Goal: Task Accomplishment & Management: Complete application form

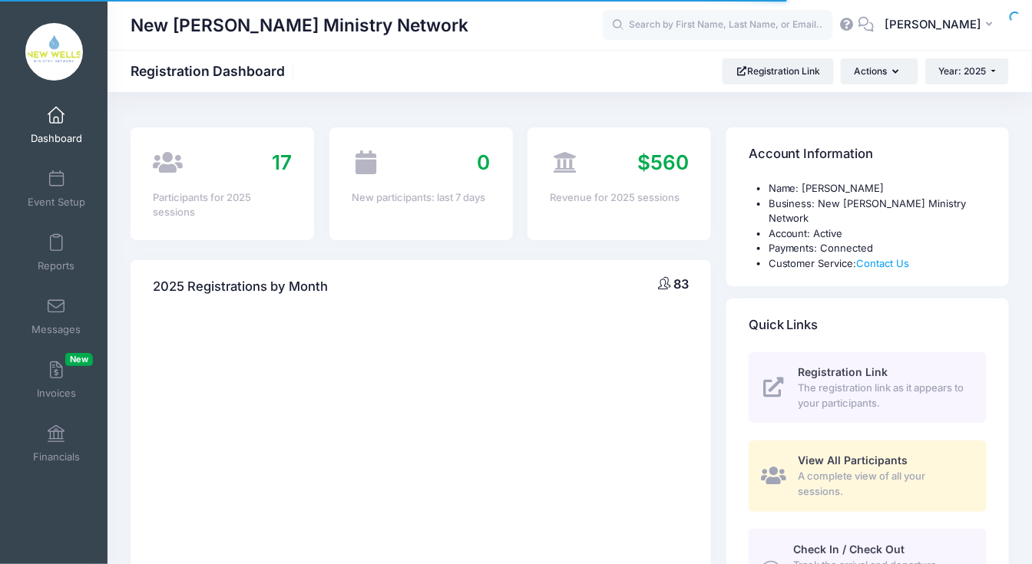
select select
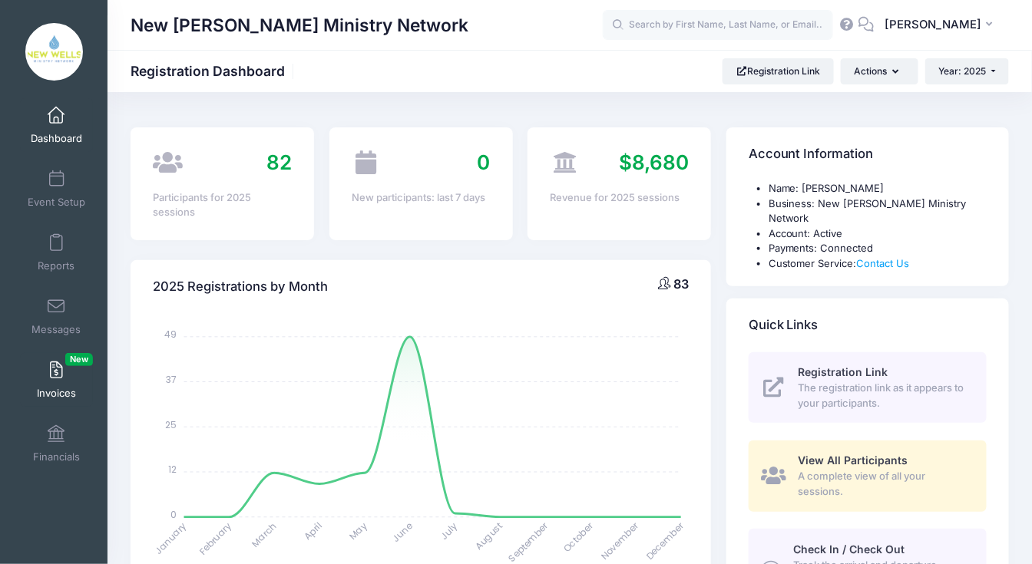
click at [47, 379] on link "Invoices New" at bounding box center [56, 380] width 73 height 54
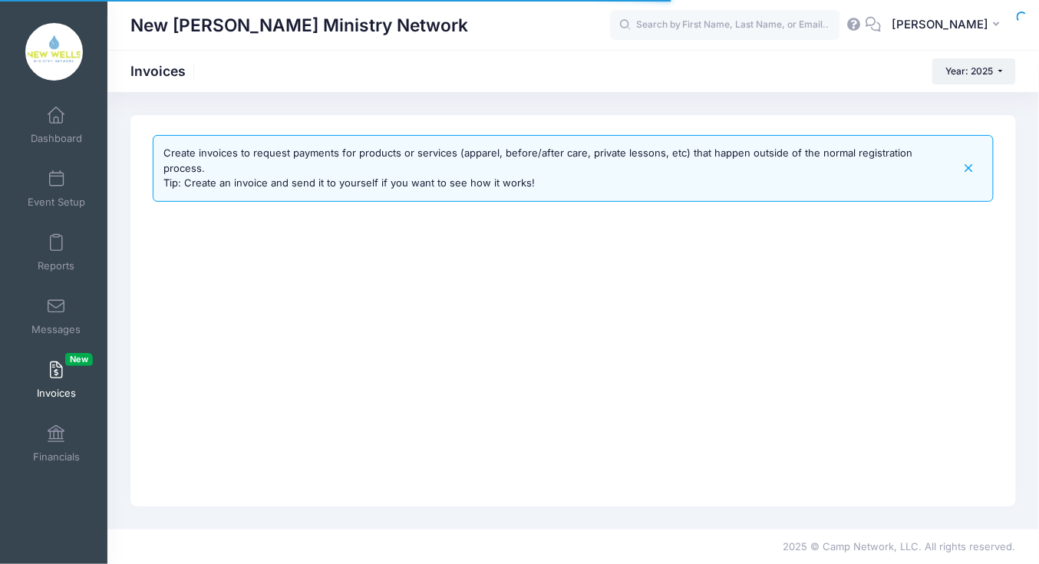
select select
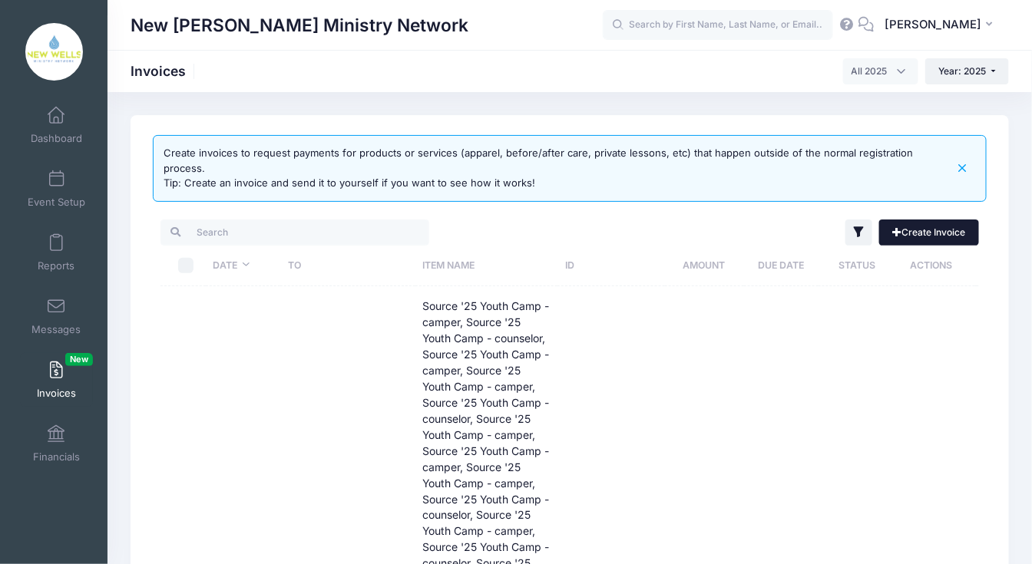
click at [921, 220] on link "Create Invoice" at bounding box center [929, 233] width 100 height 26
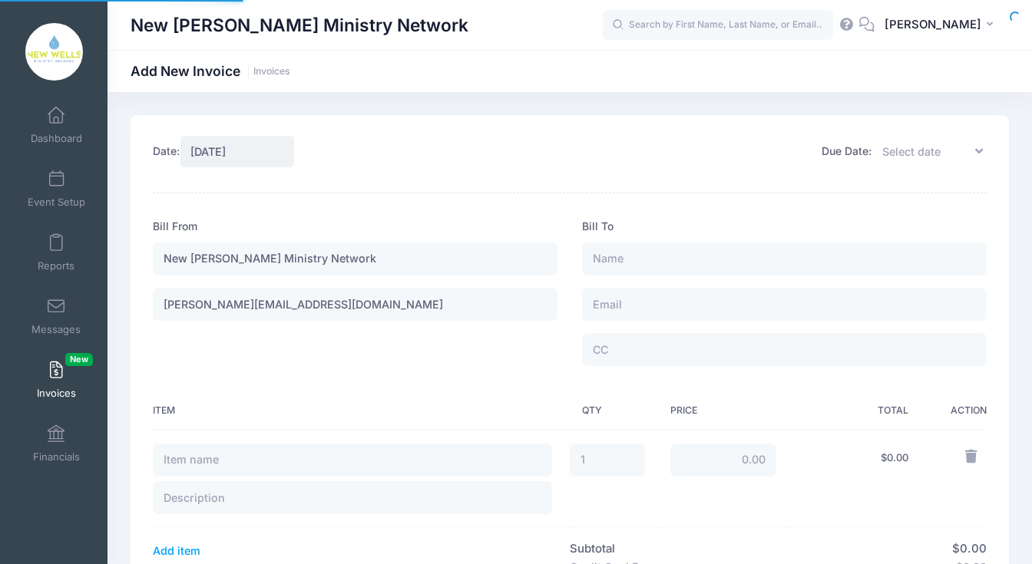
type input "[DATE]"
type input "1"
type input "0.00"
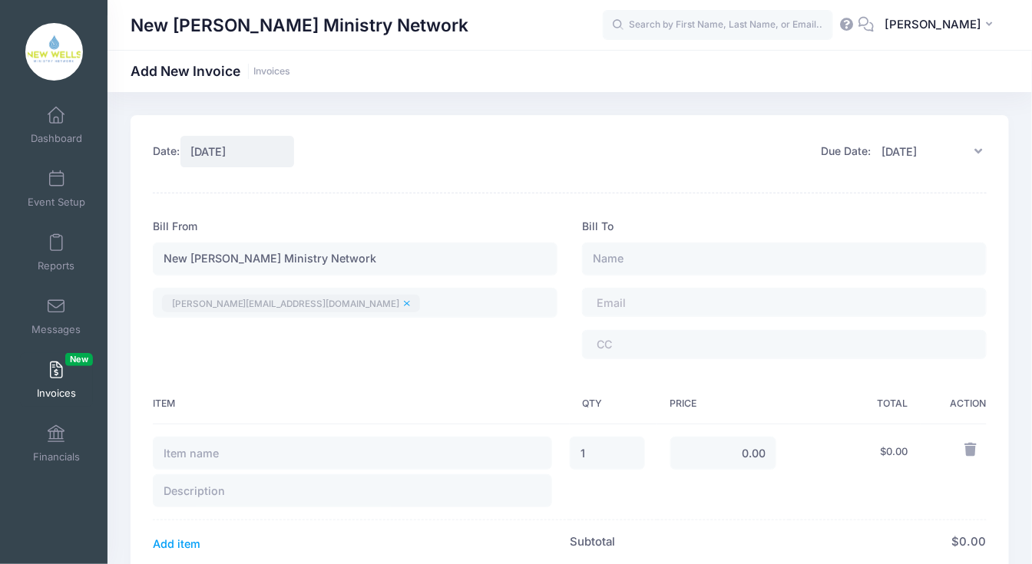
click at [404, 301] on x "remove tag" at bounding box center [407, 304] width 6 height 6
click at [316, 299] on tags "​" at bounding box center [355, 302] width 405 height 29
click at [623, 255] on input "text" at bounding box center [784, 259] width 405 height 33
type input "New City Church CR"
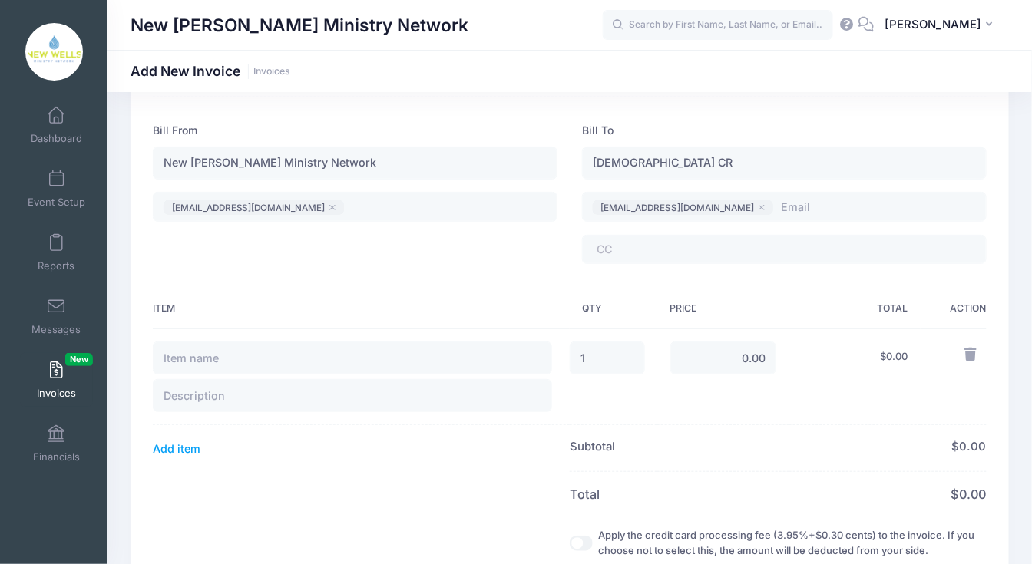
scroll to position [96, 0]
click at [384, 361] on input "text" at bounding box center [352, 358] width 399 height 33
type input "Counselor"
click at [713, 354] on input "0.00" at bounding box center [723, 358] width 107 height 33
drag, startPoint x: 713, startPoint y: 354, endPoint x: 759, endPoint y: 352, distance: 46.1
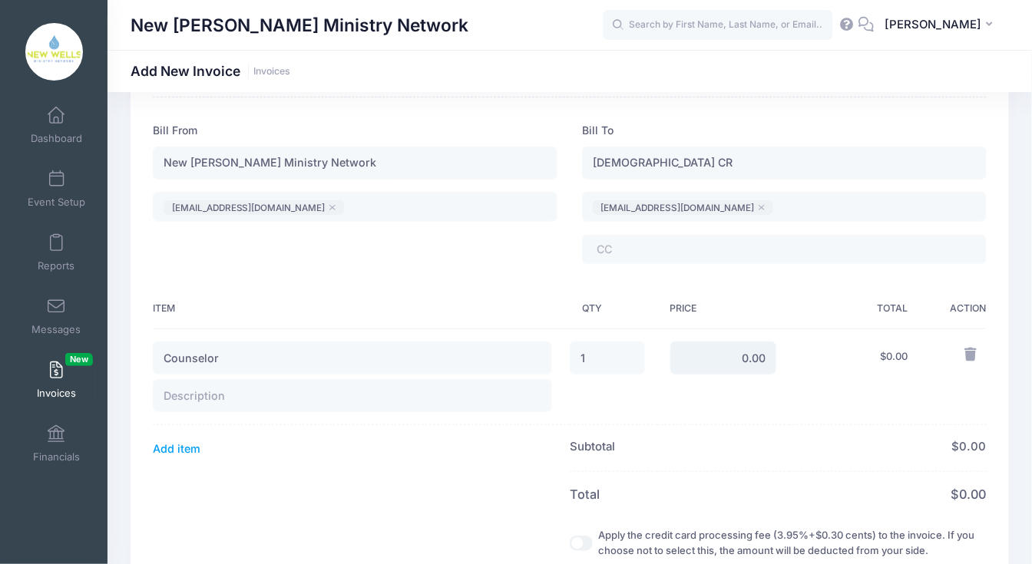
click at [759, 352] on input "0.00" at bounding box center [723, 358] width 107 height 33
click at [759, 352] on input "320" at bounding box center [723, 358] width 107 height 33
type input "320.00"
click at [409, 356] on input "Counselor" at bounding box center [352, 358] width 399 height 33
drag, startPoint x: 365, startPoint y: 358, endPoint x: 99, endPoint y: 365, distance: 265.7
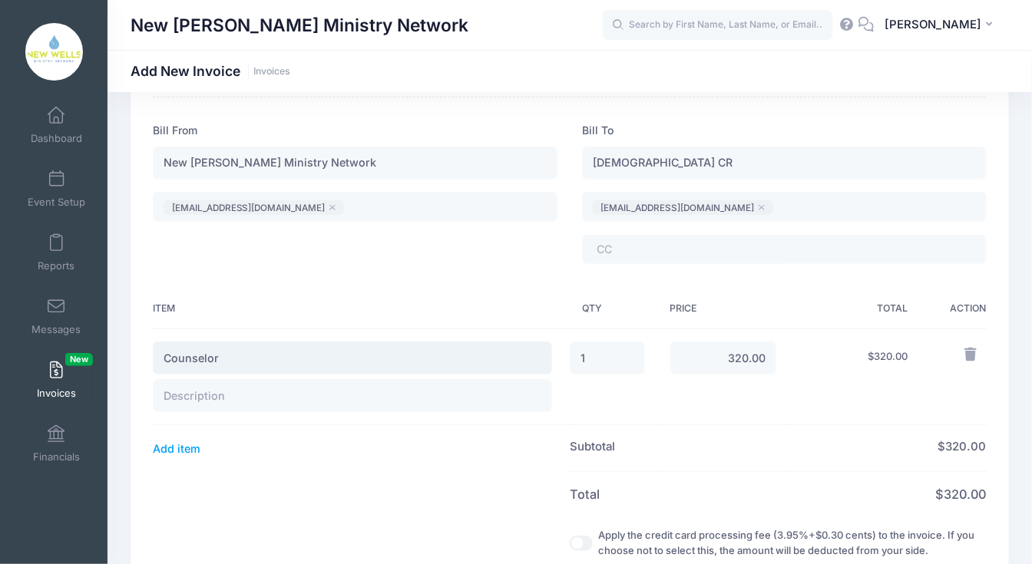
click at [99, 365] on div "My Events Dashboard Reports" at bounding box center [516, 414] width 1032 height 1020
type input "A"
type input "Source Youth Camp Counselor"
click at [207, 393] on input "text" at bounding box center [352, 395] width 399 height 33
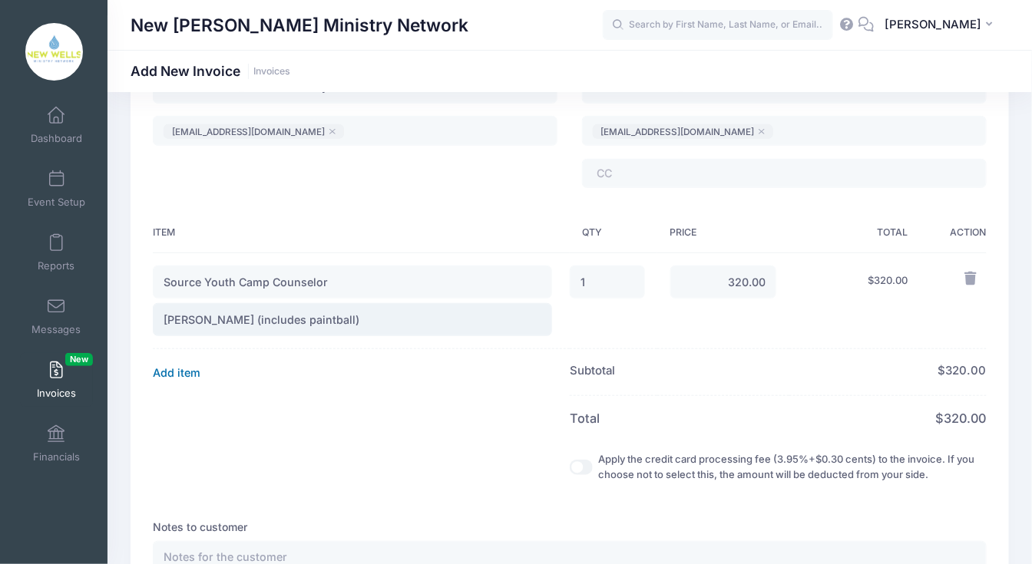
type input "Angie Campbell (includes paintball)"
click at [184, 362] on button "Add item" at bounding box center [177, 372] width 48 height 21
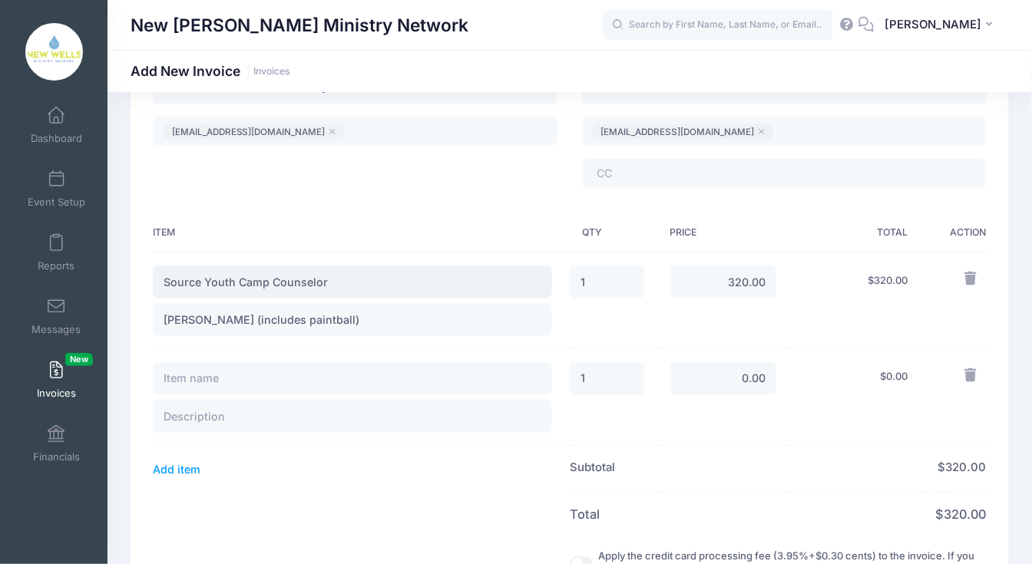
drag, startPoint x: 333, startPoint y: 276, endPoint x: 134, endPoint y: 283, distance: 198.9
click at [134, 283] on div "Date: 08/12/2025 Due Date: 08/19/2025" at bounding box center [570, 415] width 878 height 944
click at [207, 375] on input "text" at bounding box center [352, 378] width 399 height 33
paste input "Source Youth Camp Counselor"
type input "Source Youth Camp Counselor"
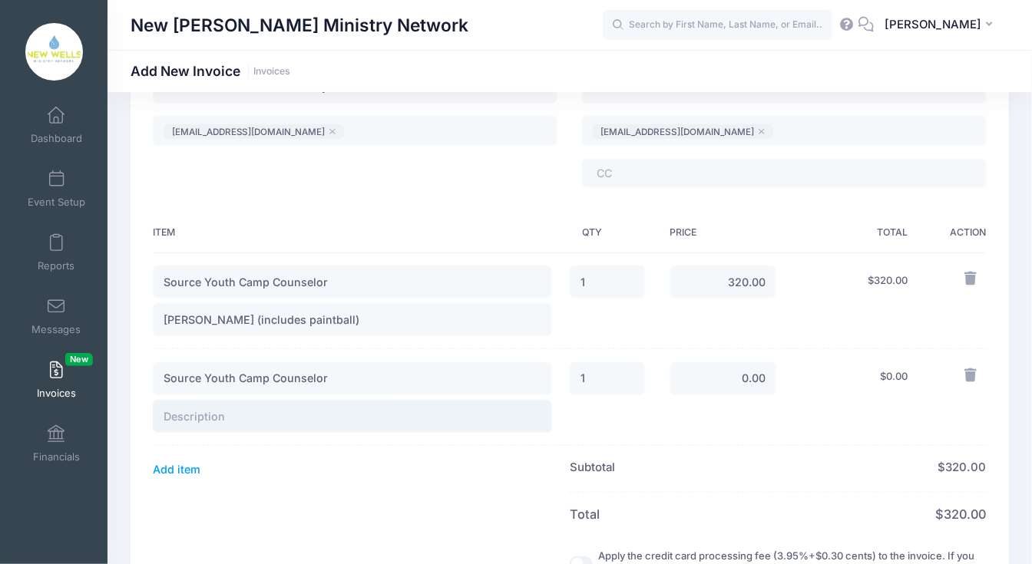
click at [213, 412] on input "text" at bounding box center [352, 416] width 399 height 33
type input "Todd Joslin (includes paintball)"
click at [170, 464] on button "Add item" at bounding box center [177, 469] width 48 height 21
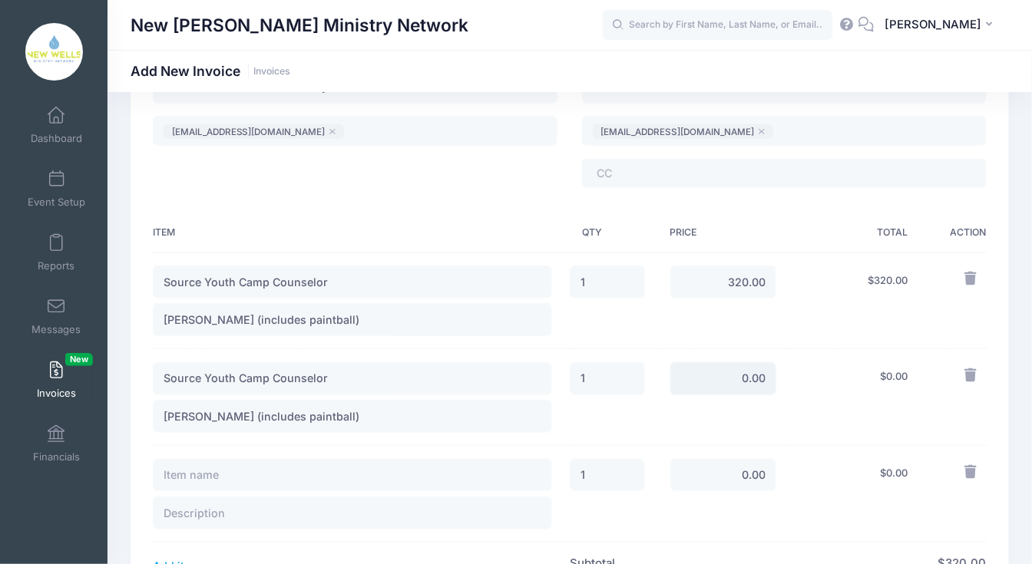
drag, startPoint x: 735, startPoint y: 372, endPoint x: 781, endPoint y: 371, distance: 45.3
click at [781, 371] on td "0.00" at bounding box center [722, 397] width 131 height 97
click at [153, 555] on button "Add item" at bounding box center [177, 565] width 48 height 21
type input "320.00"
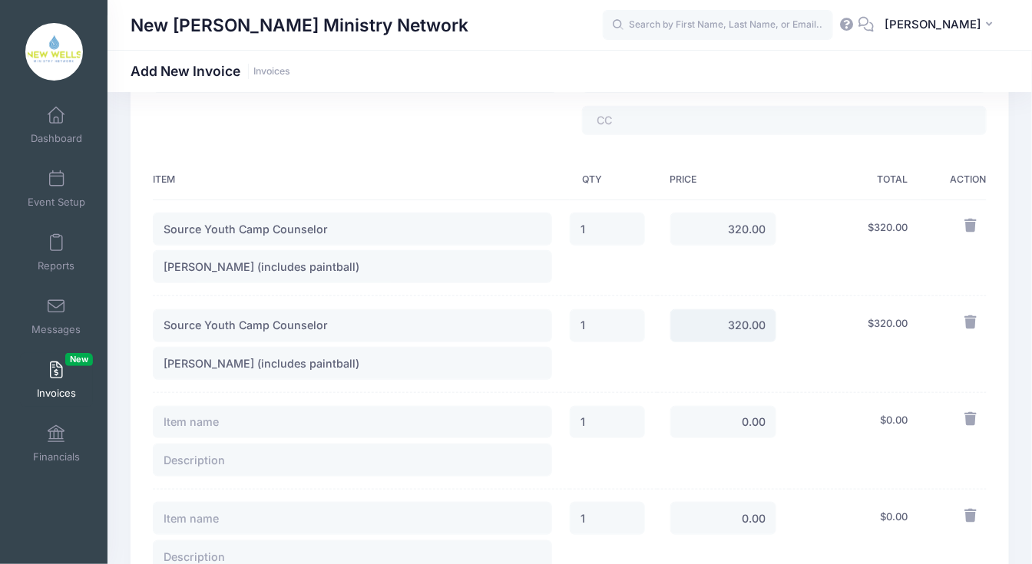
scroll to position [227, 0]
click at [340, 409] on input "text" at bounding box center [352, 420] width 399 height 33
type input "K"
paste input "Source Youth Camp Counselor"
type input "Source Youth Camp Counselor"
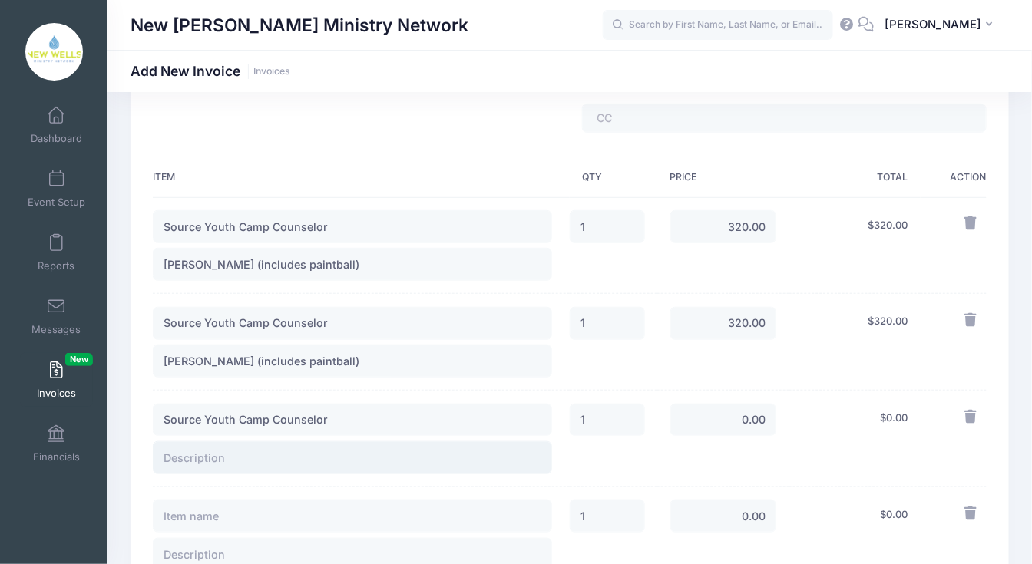
click at [326, 452] on input "text" at bounding box center [352, 457] width 399 height 33
type input "Karen Wilson"
type input "300.00"
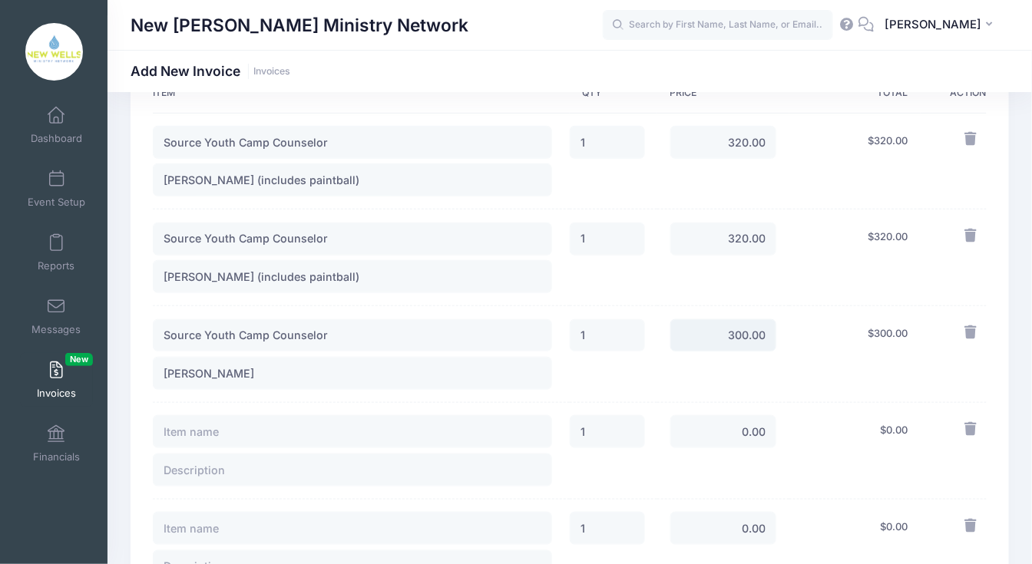
scroll to position [316, 0]
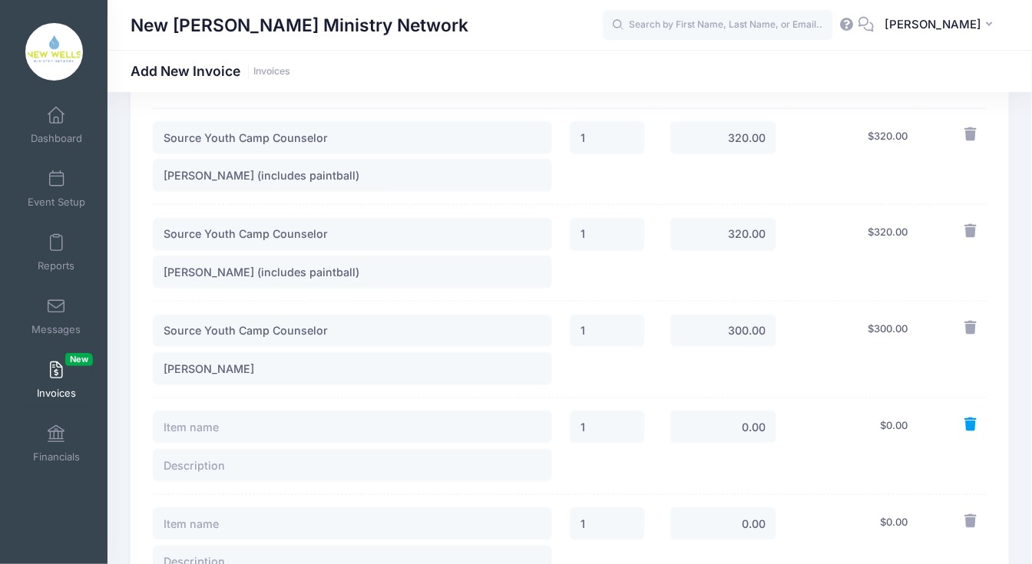
click at [979, 418] on icon "button" at bounding box center [973, 425] width 17 height 14
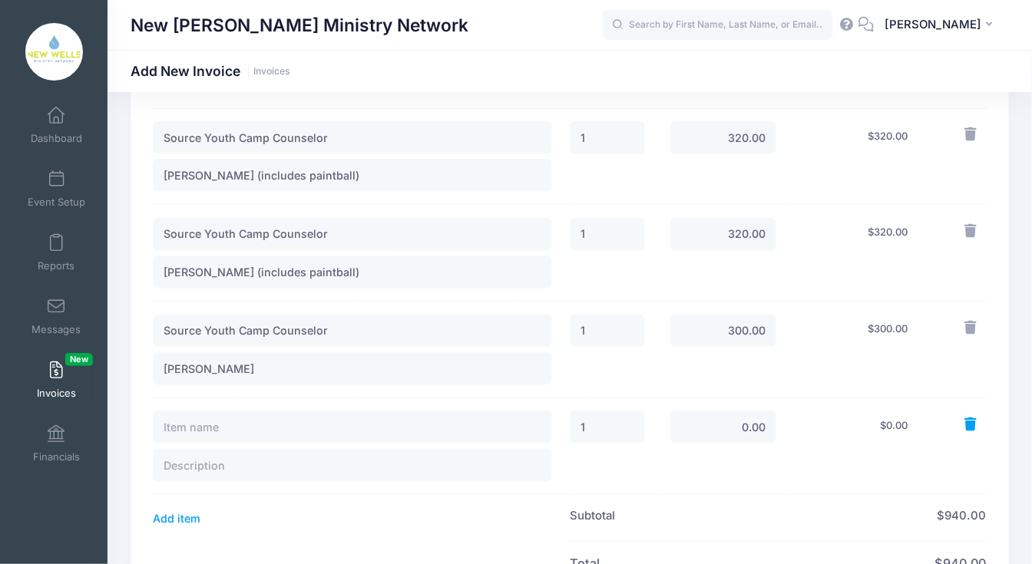
click at [973, 418] on icon "button" at bounding box center [973, 425] width 17 height 14
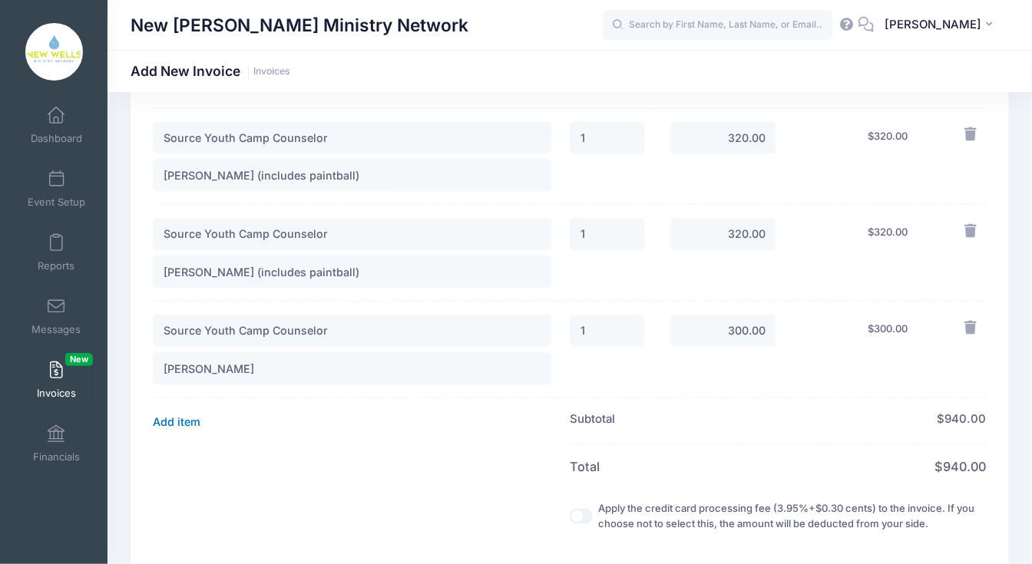
click at [180, 419] on button "Add item" at bounding box center [177, 421] width 48 height 21
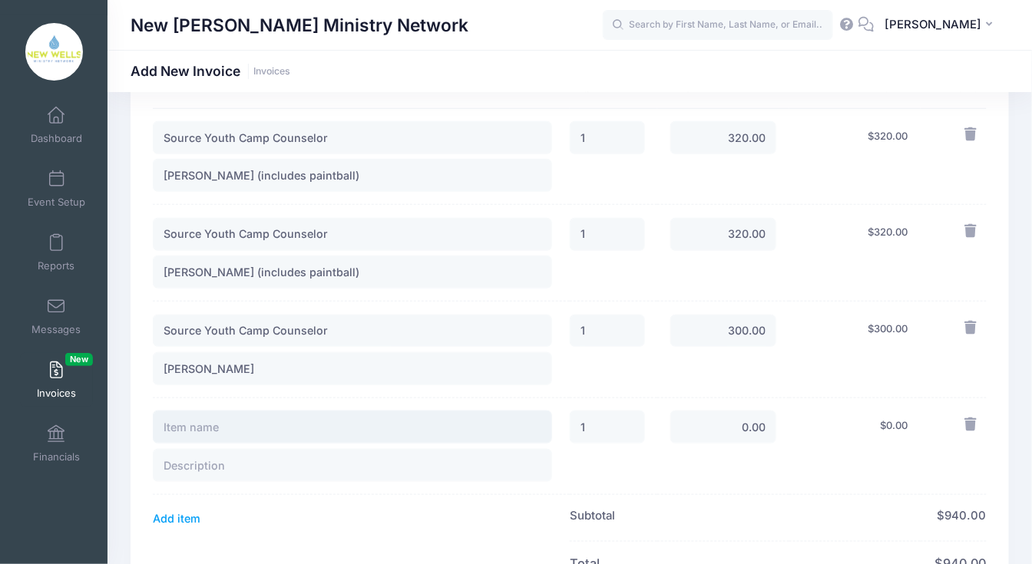
click at [191, 424] on input "text" at bounding box center [352, 427] width 399 height 33
type input "Source Youth Camp Intern Activities"
click at [213, 449] on input "text" at bounding box center [352, 465] width 399 height 33
type input "Austin Clifton - paintball"
drag, startPoint x: 301, startPoint y: 419, endPoint x: 272, endPoint y: 417, distance: 29.3
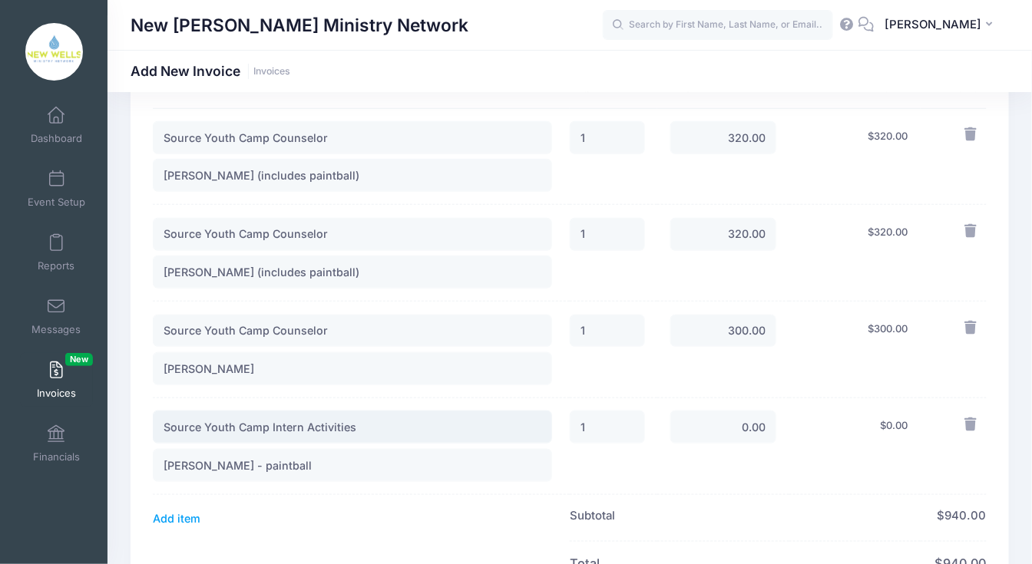
click at [272, 417] on input "Source Youth Camp Intern Activities" at bounding box center [352, 427] width 399 height 33
click at [471, 420] on input "Source Youth Camp IAdditional Counselor Activities" at bounding box center [352, 427] width 399 height 33
type input "Source Youth Camp IAdditional Counselor Activity"
drag, startPoint x: 737, startPoint y: 420, endPoint x: 801, endPoint y: 423, distance: 63.8
click at [801, 423] on tr "Source Youth Camp IAdditional Counselor Activity Austin Clifton - paintball 1 0…" at bounding box center [570, 446] width 834 height 97
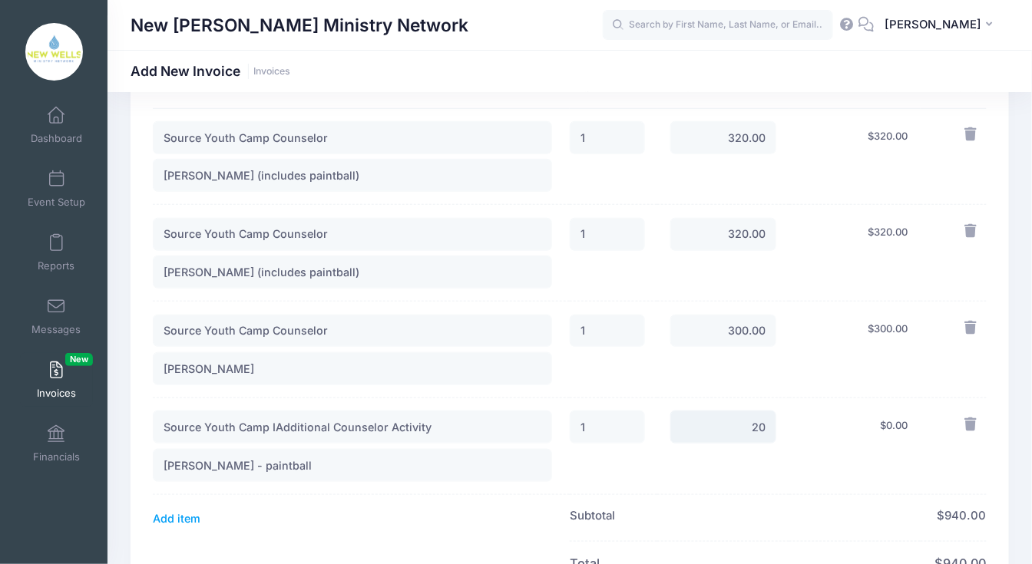
click at [153, 507] on button "Add item" at bounding box center [177, 517] width 48 height 21
type input "20.00"
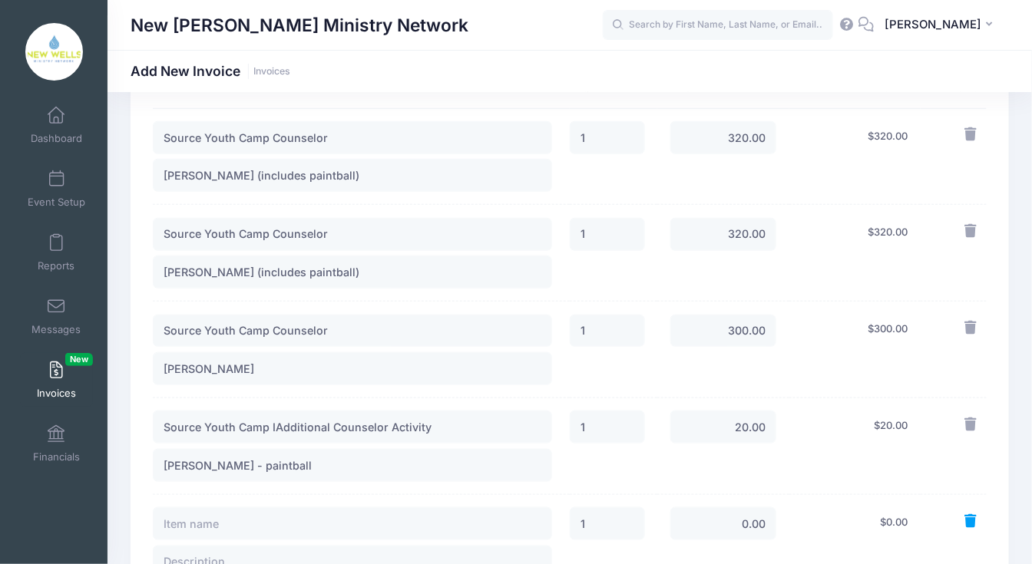
click at [963, 511] on button "button" at bounding box center [973, 520] width 26 height 26
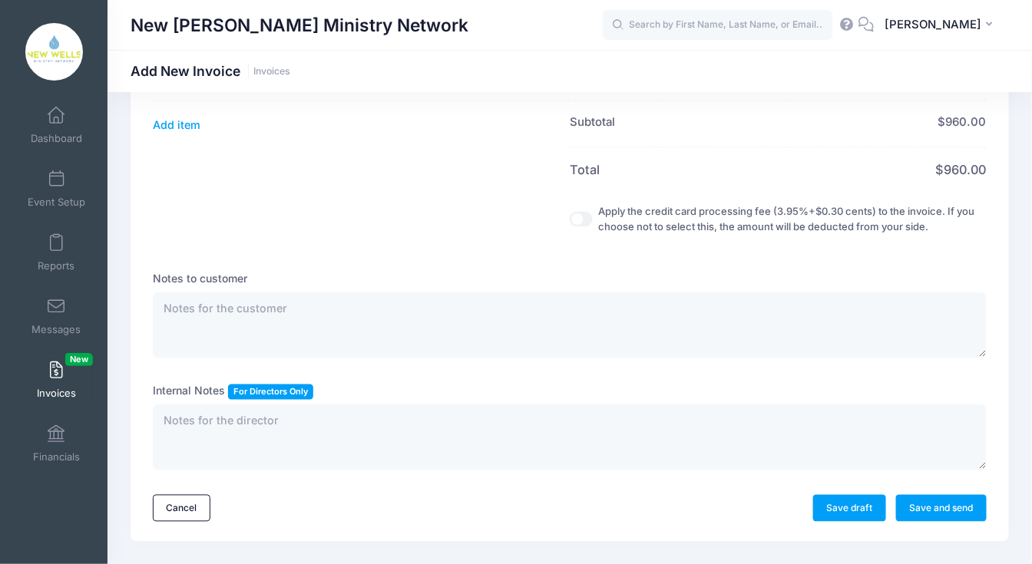
scroll to position [714, 0]
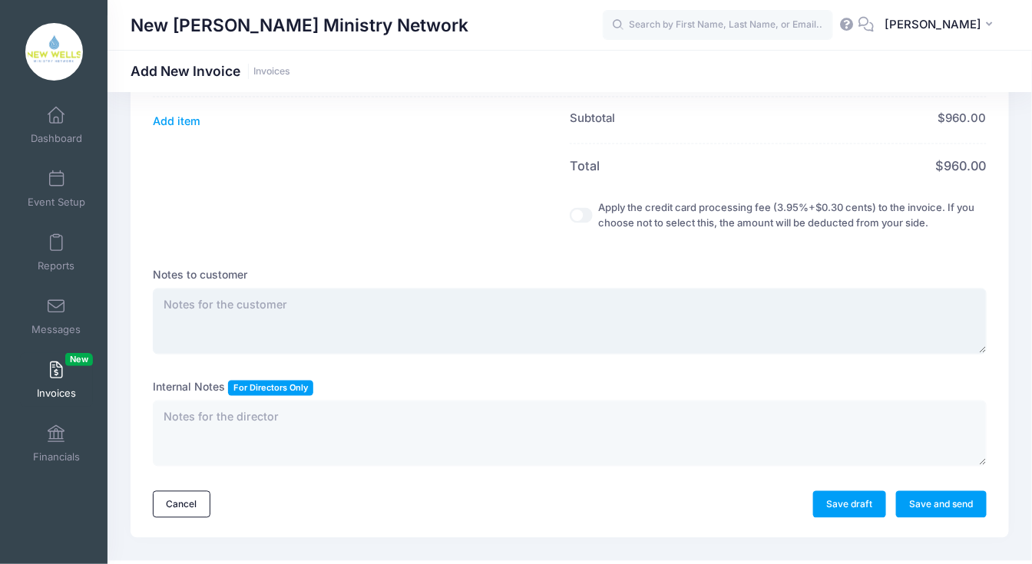
click at [343, 292] on textarea at bounding box center [570, 322] width 834 height 66
click at [229, 289] on textarea "Please remit to New Wells. Thank you!" at bounding box center [570, 322] width 834 height 66
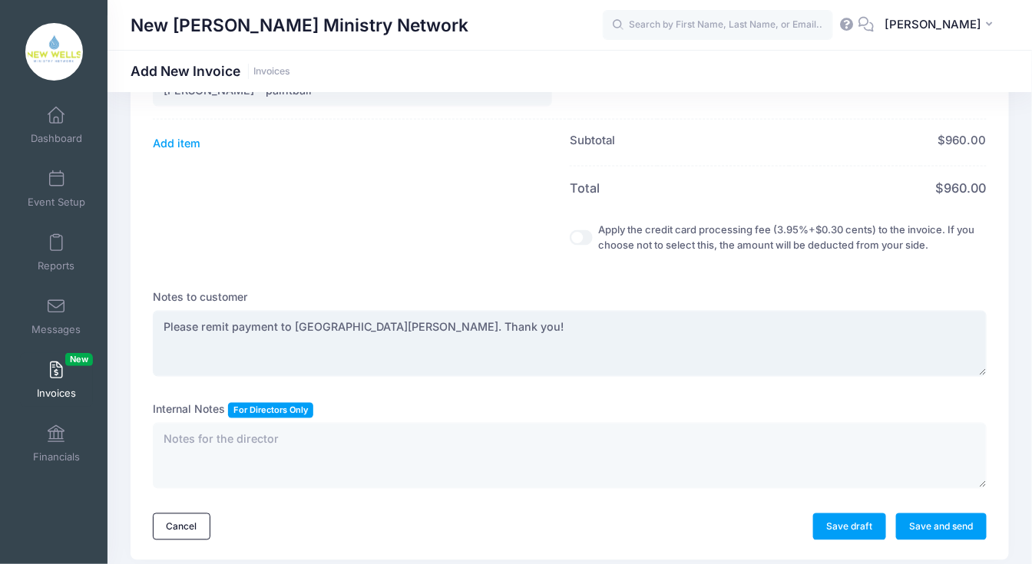
scroll to position [691, 0]
type textarea "Please remit payment to [GEOGRAPHIC_DATA][PERSON_NAME]. Thank you!"
click at [851, 519] on link "Save draft" at bounding box center [849, 527] width 73 height 26
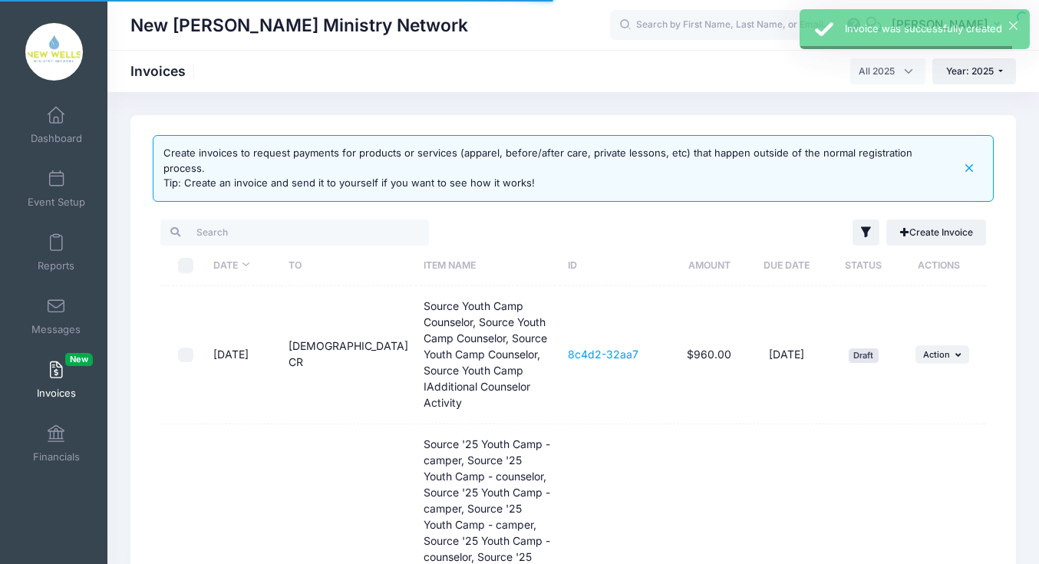
select select
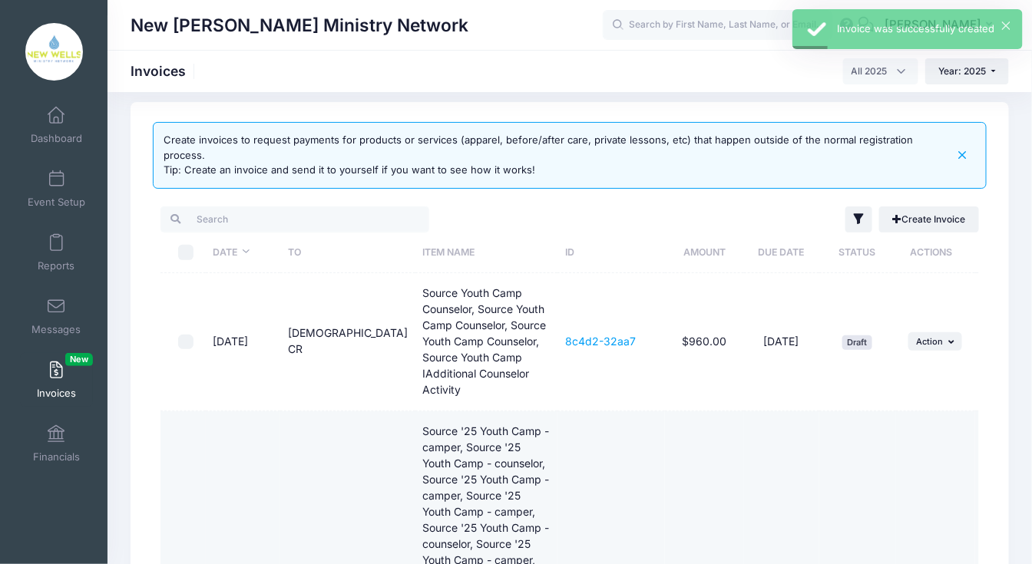
scroll to position [14, 0]
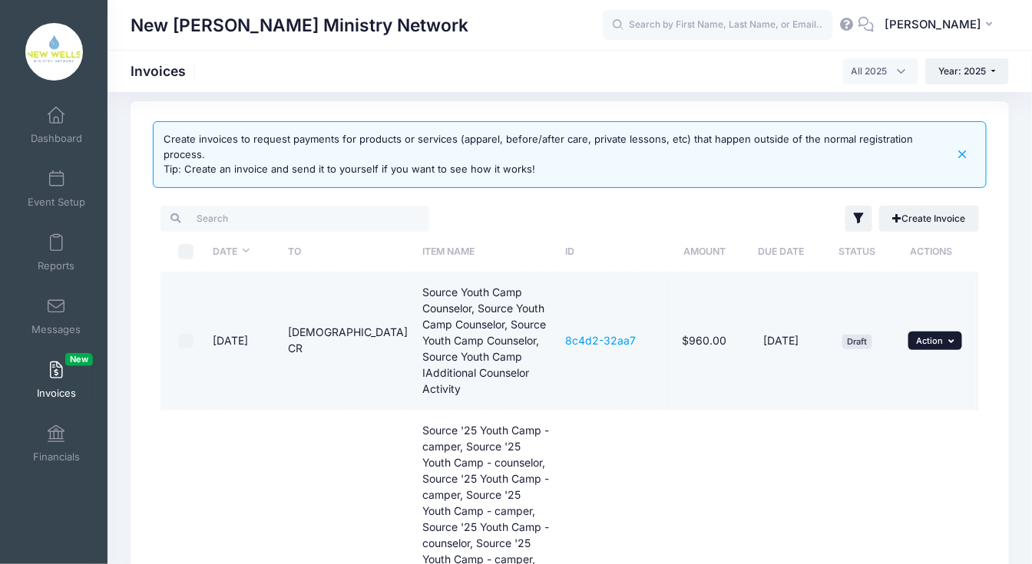
click at [947, 332] on button "... Action" at bounding box center [935, 341] width 54 height 18
click at [922, 395] on link "Edit" at bounding box center [914, 387] width 81 height 29
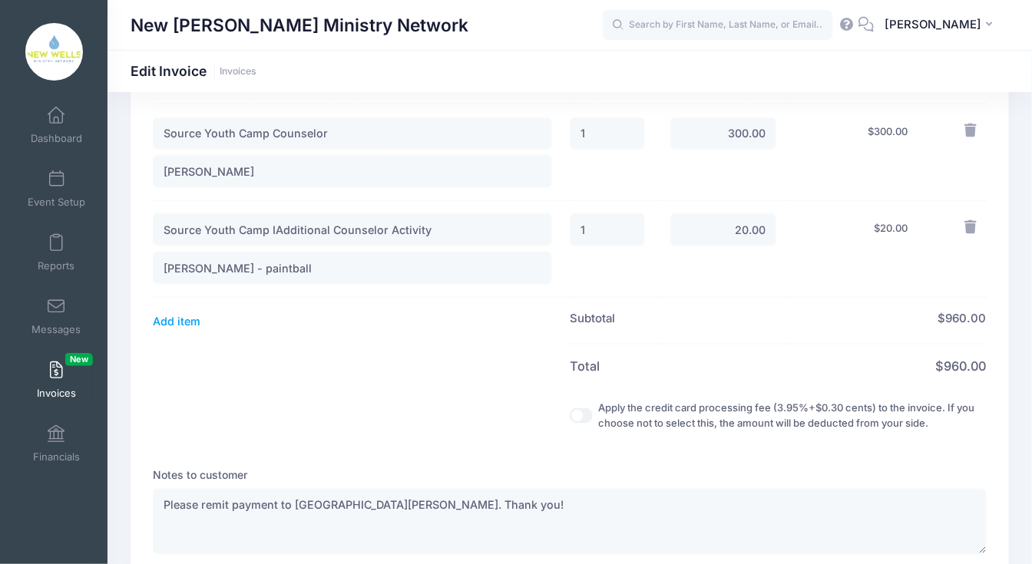
scroll to position [520, 0]
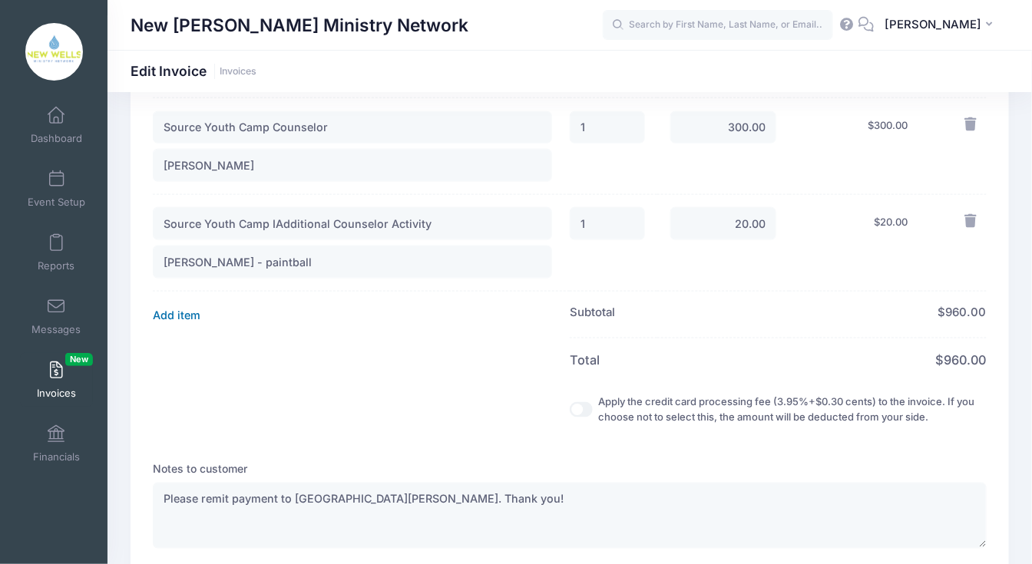
click at [174, 307] on button "Add item" at bounding box center [177, 314] width 48 height 21
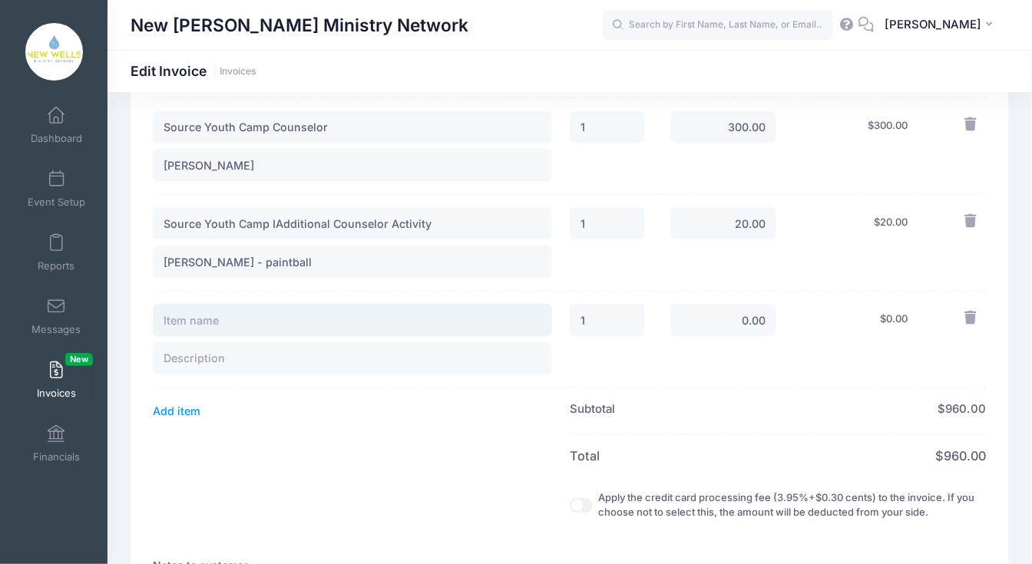
click at [213, 316] on input "text" at bounding box center [352, 320] width 399 height 33
type input "S"
paste input "Source Youth Camp Counselor"
type input "Source Youth Camp Scholarships/Volunteer Hour Credits"
drag, startPoint x: 735, startPoint y: 318, endPoint x: 777, endPoint y: 314, distance: 42.4
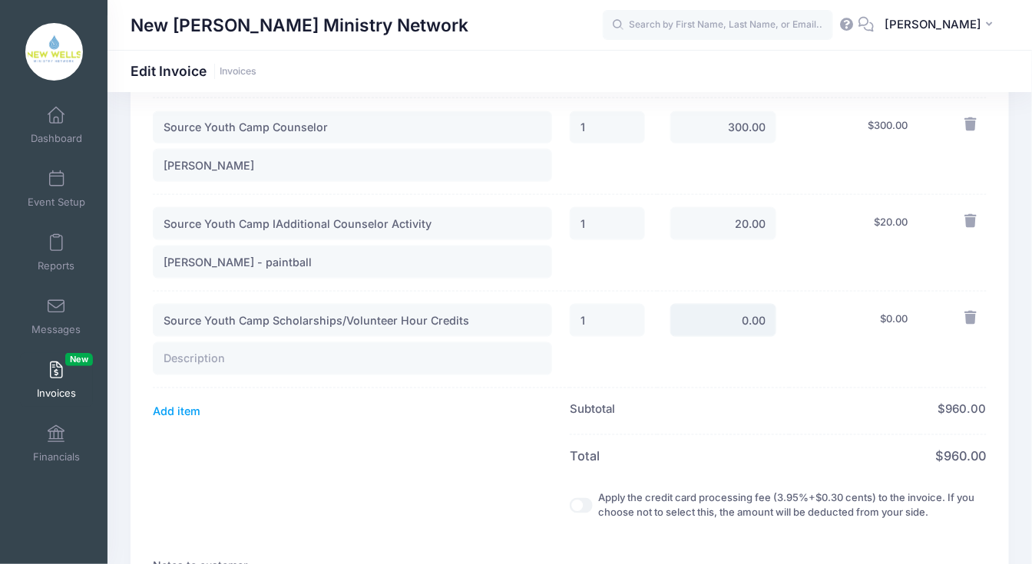
click at [777, 314] on td "0.00" at bounding box center [722, 340] width 131 height 97
type input "3,302.29"
click at [241, 352] on input "text" at bounding box center [352, 358] width 399 height 33
type input "P"
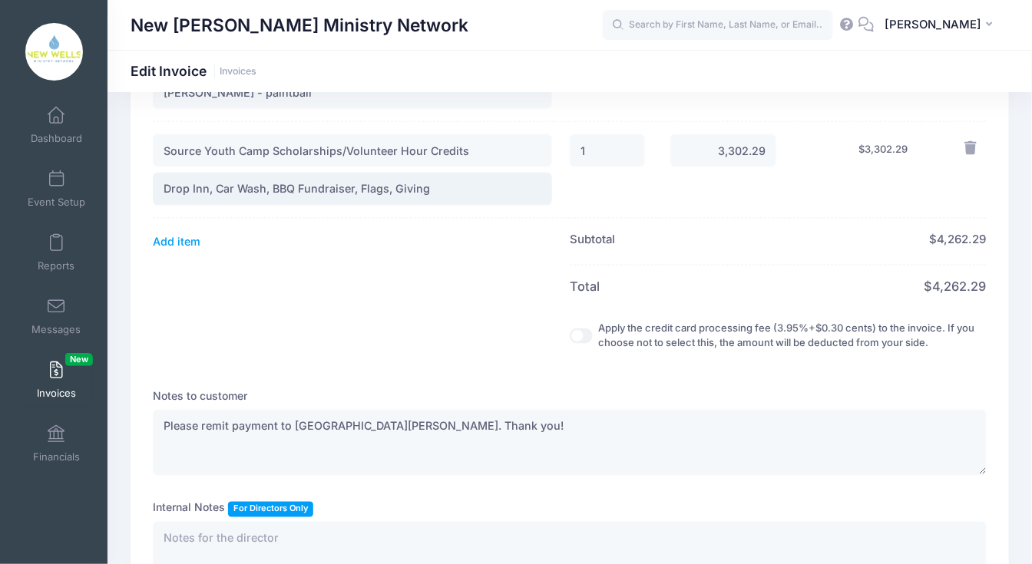
scroll to position [827, 0]
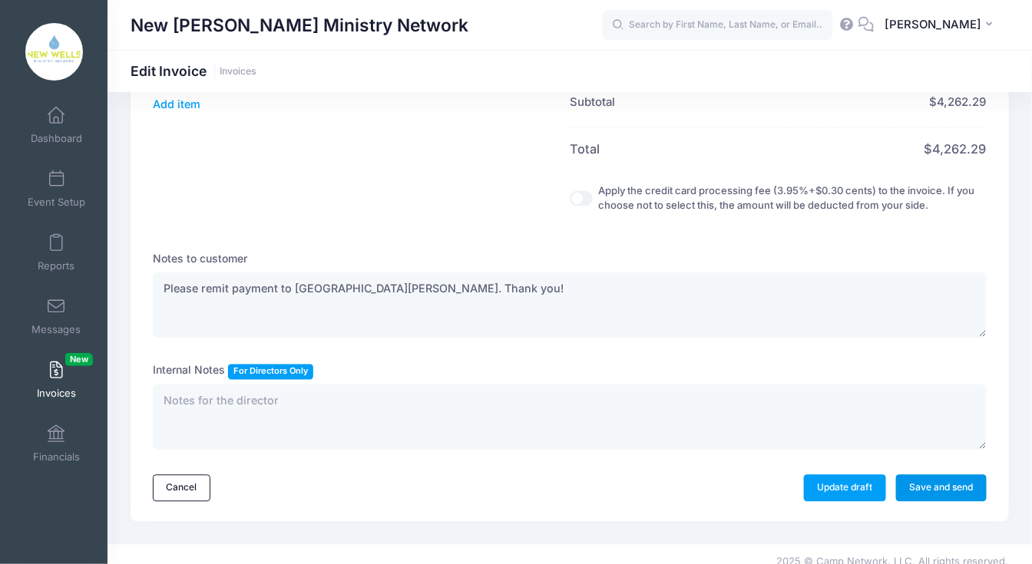
type input "Drop Inn, Car Wash, BBQ Fundraiser, Flags, Giving"
click at [946, 475] on link "Save and send" at bounding box center [941, 488] width 91 height 26
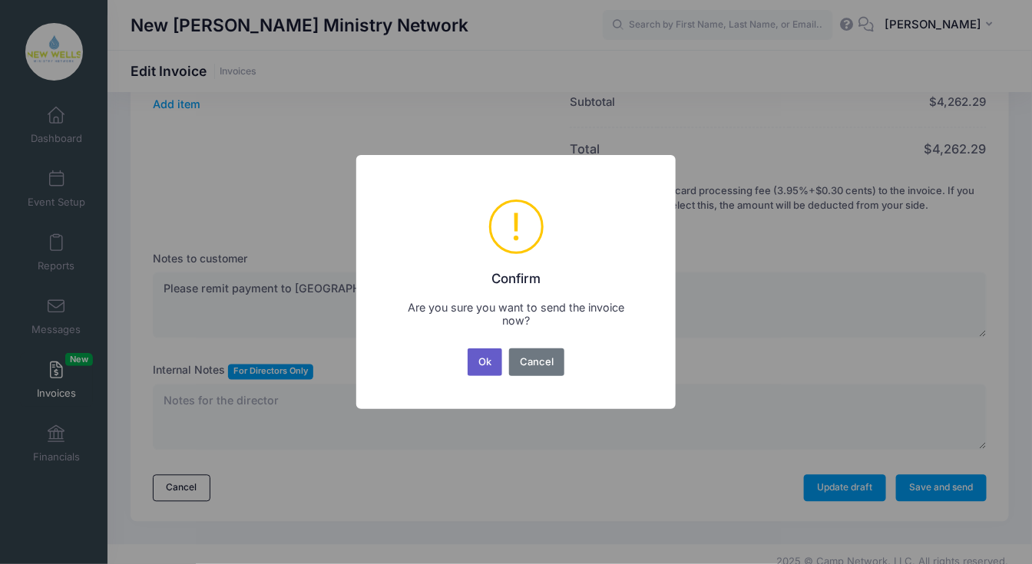
click at [486, 356] on button "Ok" at bounding box center [485, 363] width 35 height 28
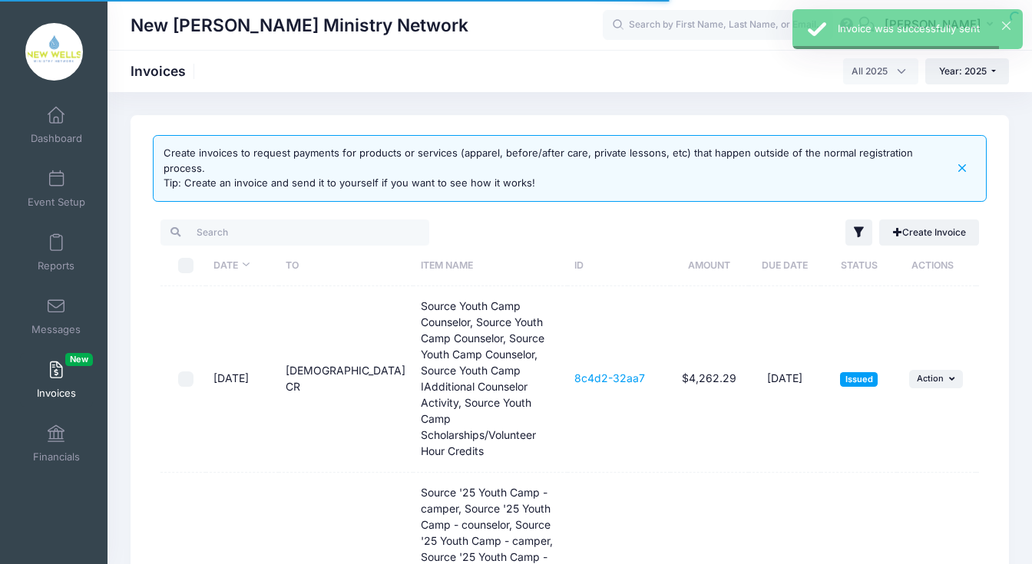
select select
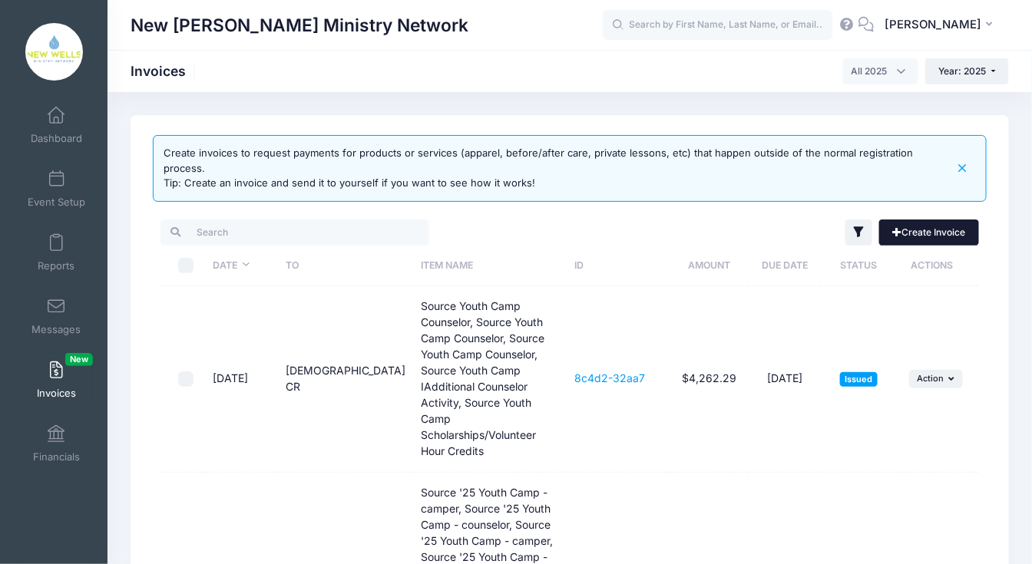
click at [930, 220] on link "Create Invoice" at bounding box center [929, 233] width 100 height 26
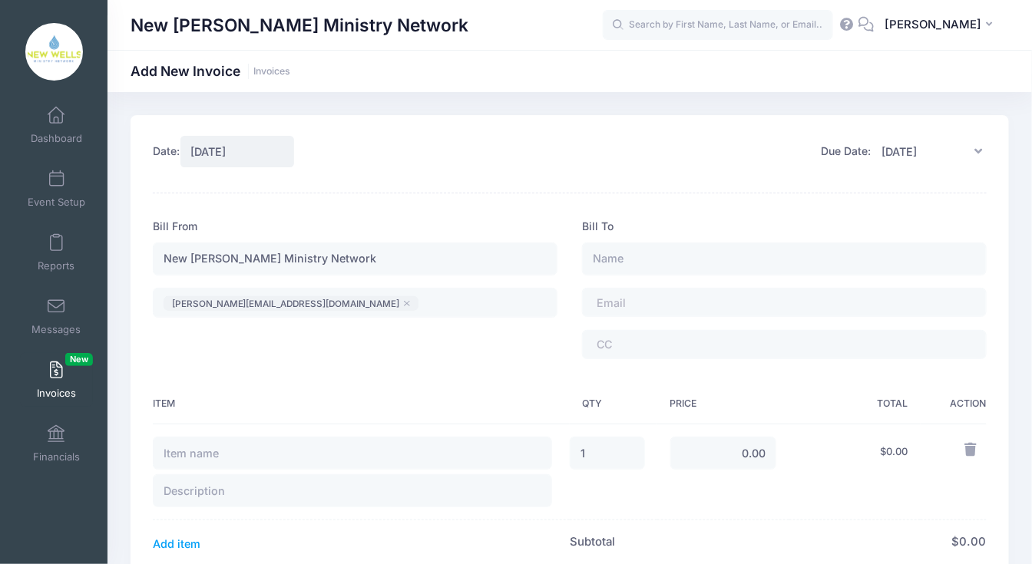
click at [434, 321] on div "Bill From New [PERSON_NAME] Ministry Network [PERSON_NAME][EMAIL_ADDRESS][DOMAI…" at bounding box center [354, 295] width 429 height 153
click at [404, 301] on x "remove tag" at bounding box center [407, 304] width 6 height 6
click at [314, 301] on tags "​" at bounding box center [355, 302] width 405 height 29
click at [659, 248] on input "text" at bounding box center [784, 259] width 405 height 33
type input "[DEMOGRAPHIC_DATA] DSM"
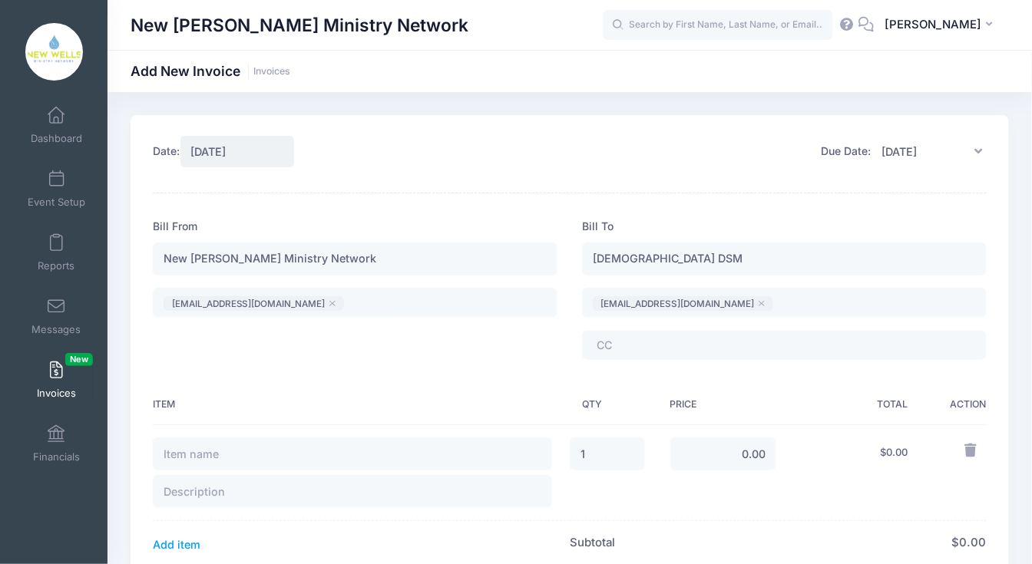
click at [650, 354] on tags "​" at bounding box center [784, 345] width 405 height 29
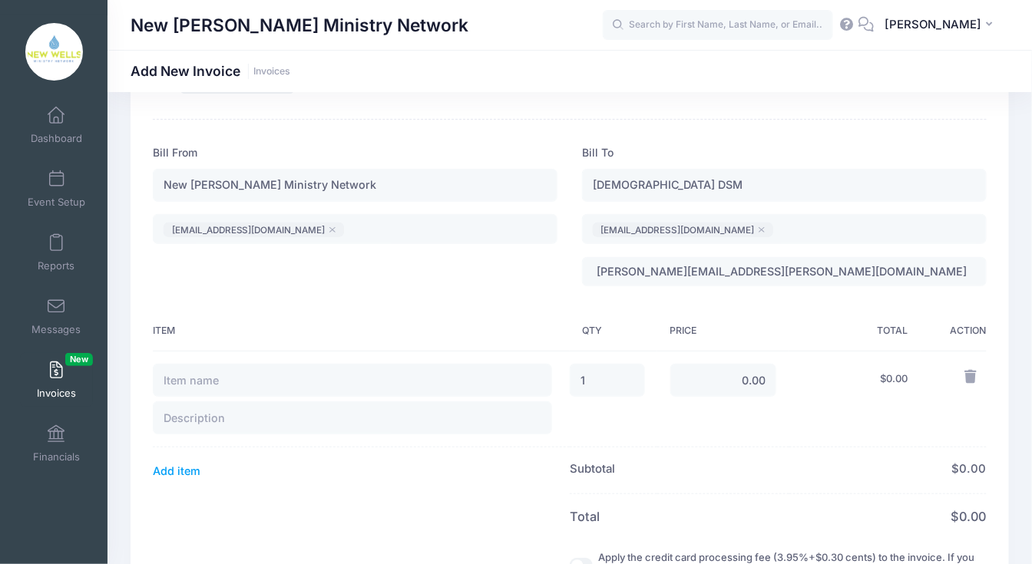
scroll to position [76, 0]
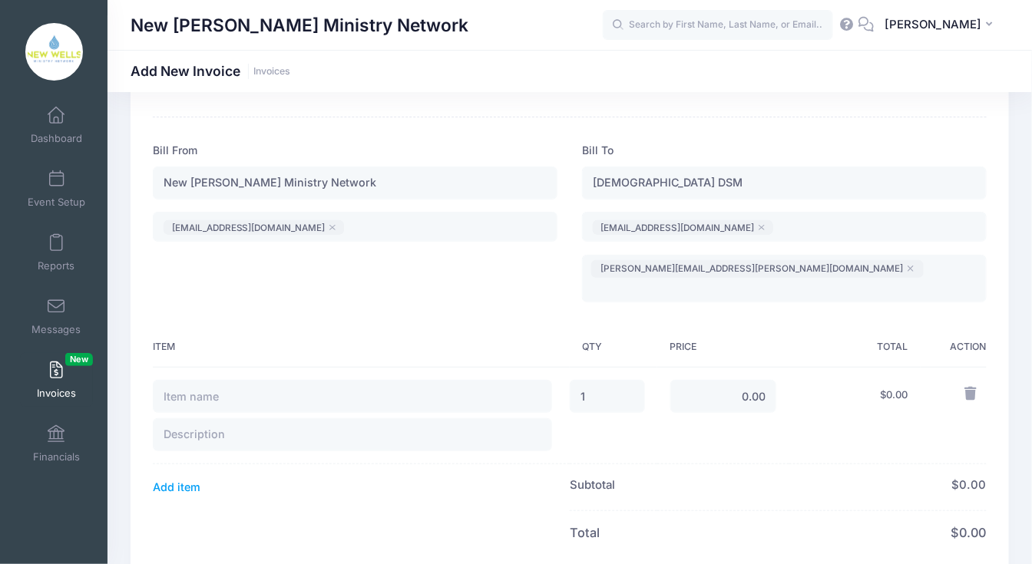
click at [654, 263] on span "nichole.wealtha@newcityfamily.com" at bounding box center [752, 268] width 302 height 11
click at [668, 270] on span "nichole.wealtha@newcityfamily.com" at bounding box center [752, 268] width 302 height 11
click at [907, 269] on x "remove tag" at bounding box center [910, 269] width 6 height 6
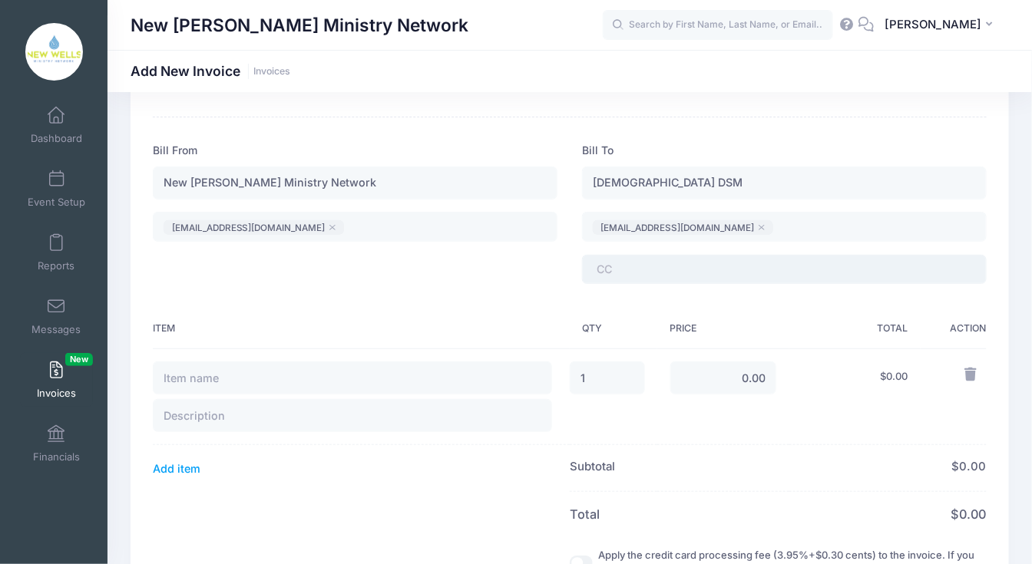
click at [757, 269] on tags "​" at bounding box center [784, 269] width 405 height 29
click at [520, 284] on div "Bill From New Wells Ministry Network kayla.juehring@newcityfamily.com ​ kayla.j…" at bounding box center [354, 220] width 429 height 154
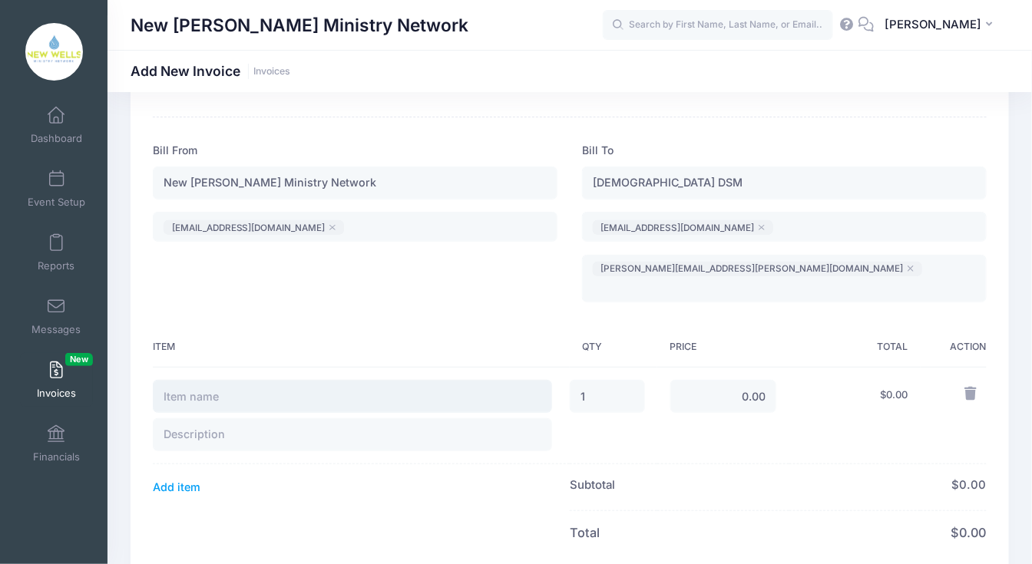
click at [287, 381] on input "text" at bounding box center [352, 396] width 399 height 33
paste input "Source Youth Camp Counselor"
type input "Source Youth Camp Counselor"
type input "Darnell Jones"
type input "300.00"
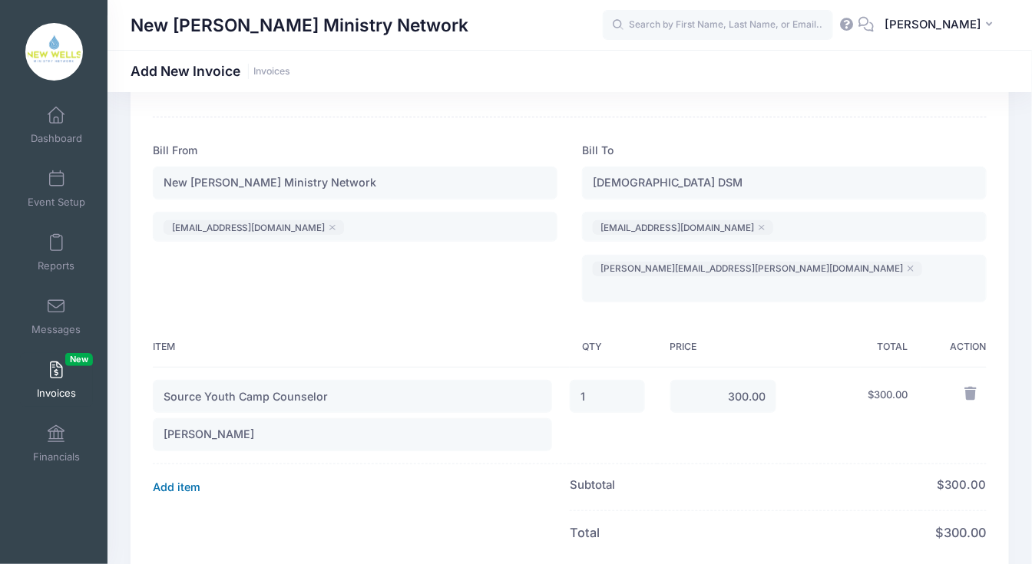
click at [191, 477] on button "Add item" at bounding box center [177, 487] width 48 height 21
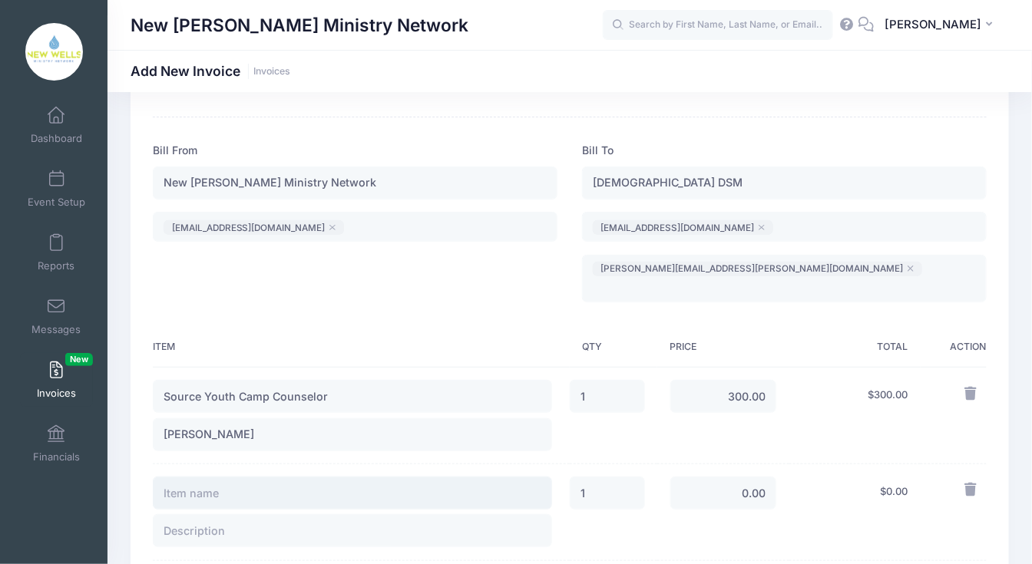
click at [216, 477] on input "text" at bounding box center [352, 493] width 399 height 33
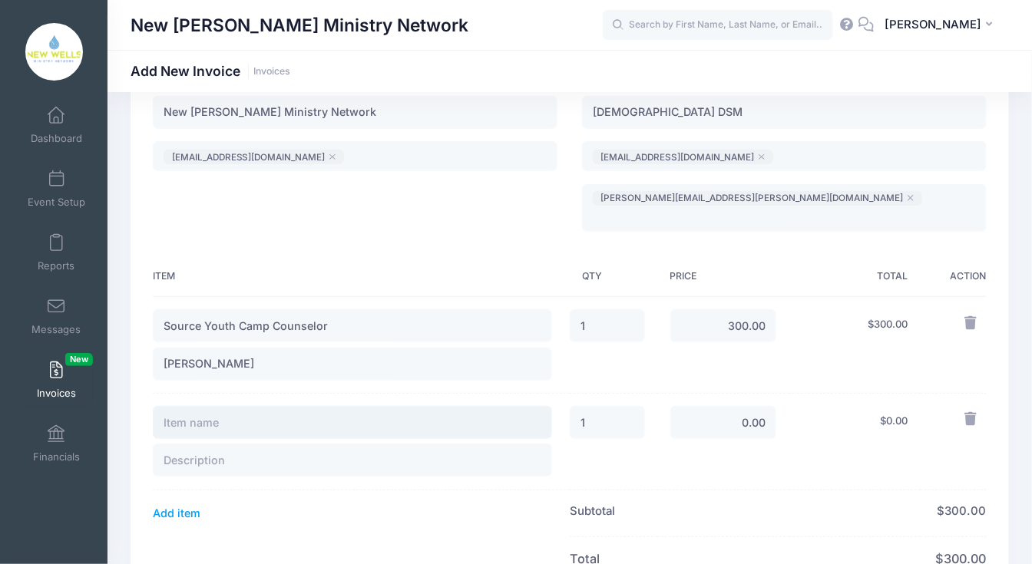
scroll to position [148, 0]
paste input "Source Youth Camp Counselor"
type input "Source Youth Camp Counselor"
type input "Abla Stree"
click at [153, 501] on button "Add item" at bounding box center [177, 511] width 48 height 21
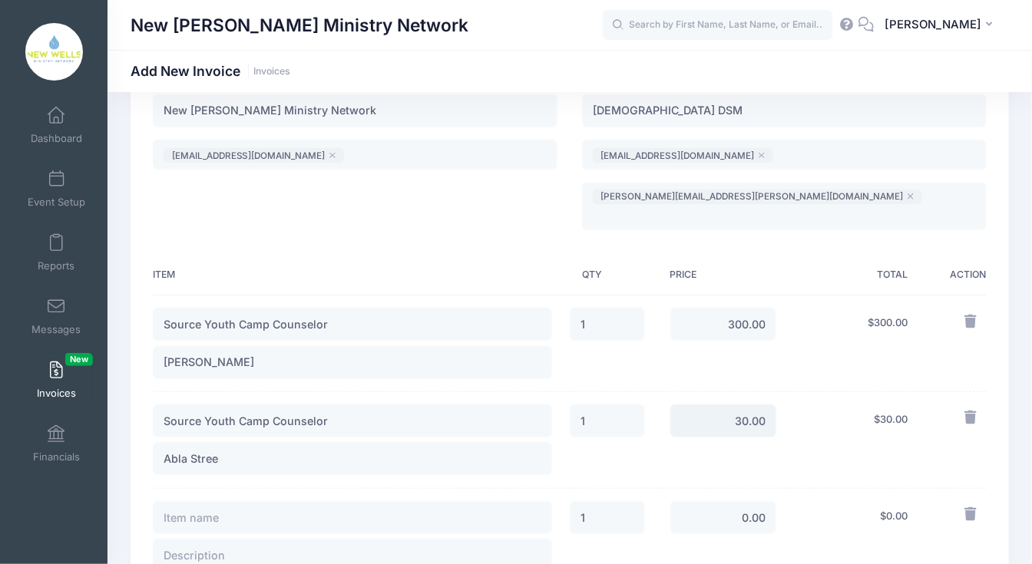
click at [740, 405] on input "30.00" at bounding box center [723, 421] width 107 height 33
type input "300.00"
click at [520, 501] on input "text" at bounding box center [352, 517] width 399 height 33
paste input "Source Youth Camp Counselor"
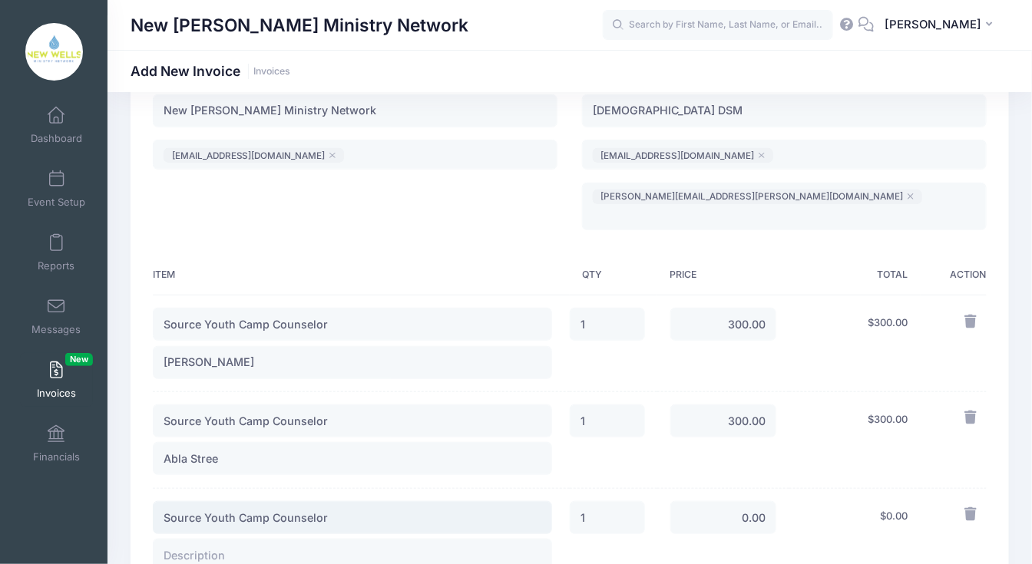
type input "Source Youth Camp Counselor"
click at [450, 539] on input "text" at bounding box center [352, 555] width 399 height 33
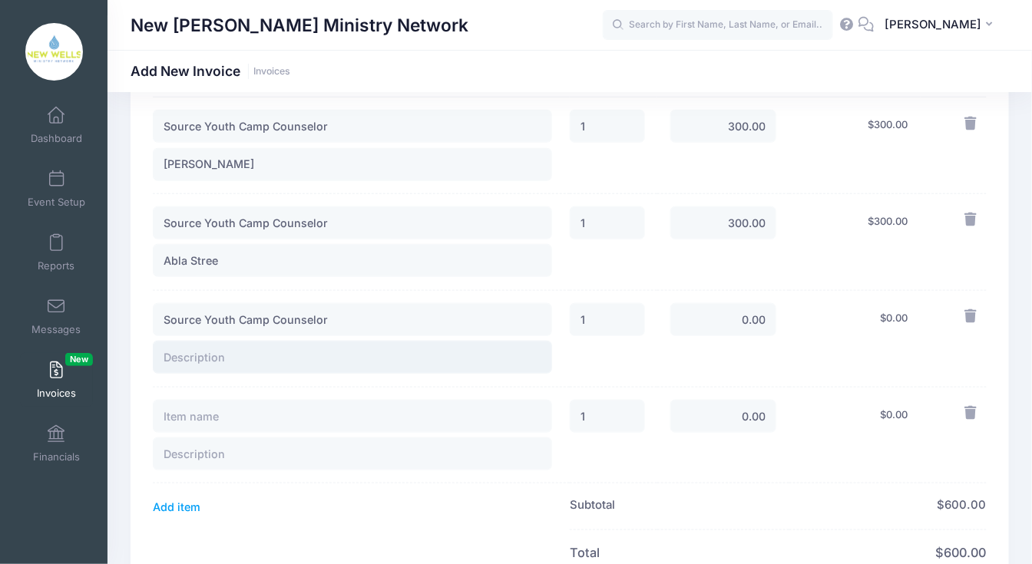
scroll to position [347, 0]
type input "Kenny Brooks"
click at [153, 496] on button "Add item" at bounding box center [177, 506] width 48 height 21
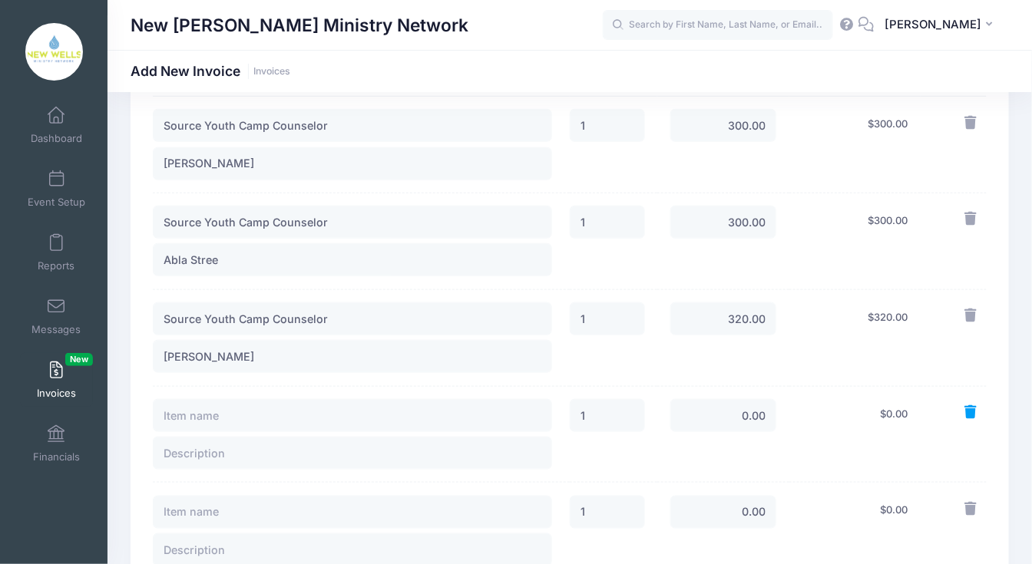
click at [977, 405] on icon "button" at bounding box center [973, 412] width 17 height 14
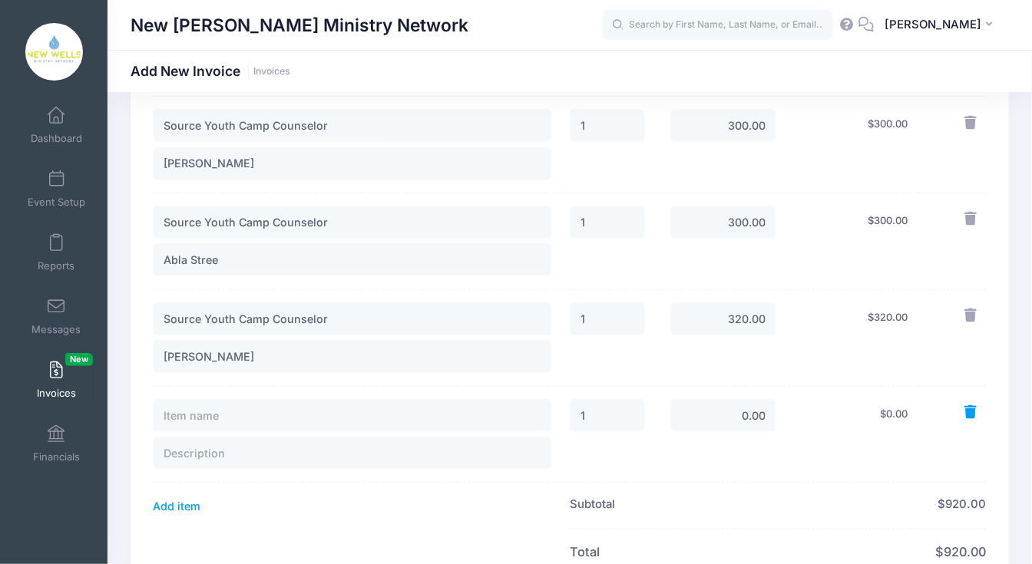
click at [977, 405] on icon "button" at bounding box center [973, 412] width 17 height 14
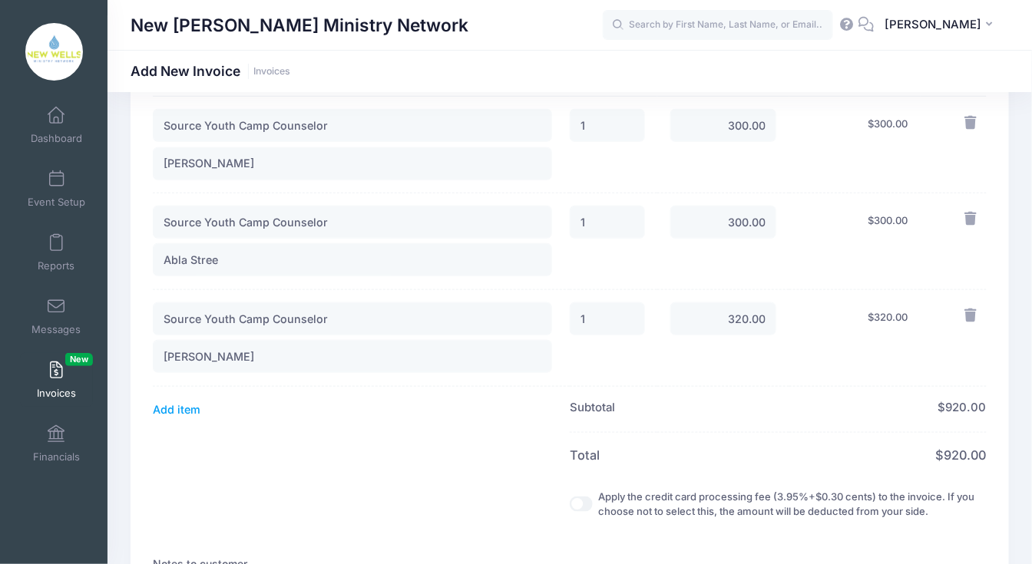
scroll to position [335, 0]
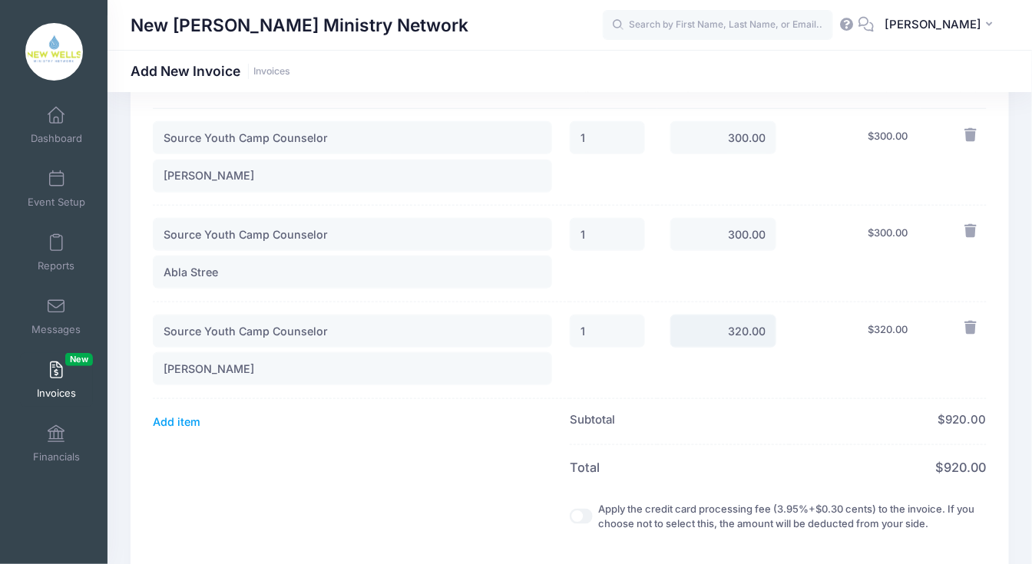
click at [743, 315] on input "320.00" at bounding box center [723, 331] width 107 height 33
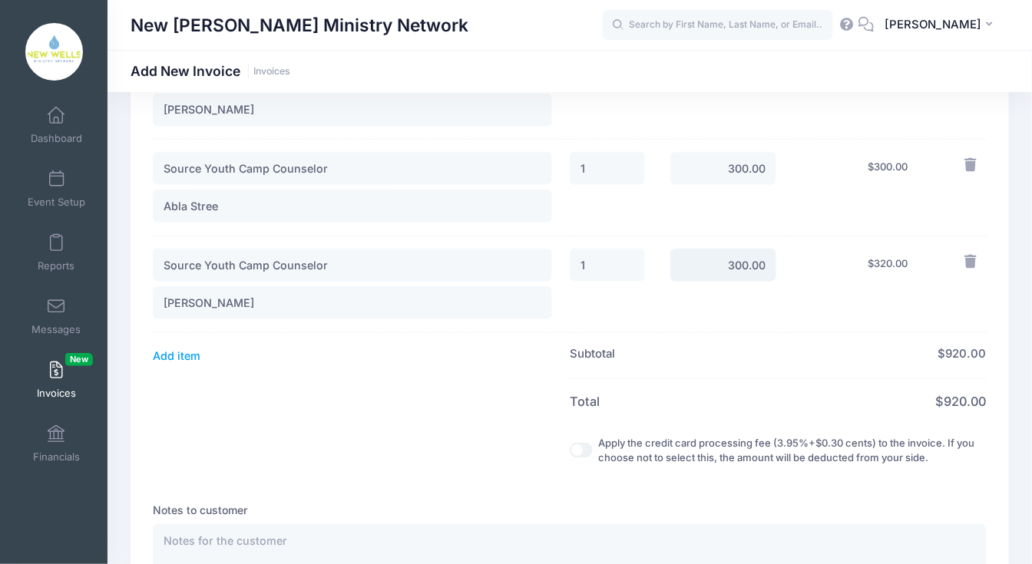
type input "300.00"
click at [390, 451] on div "Bill From New Wells Ministry Network kayla.juehring@newcityfamily.com ​ kayla.j…" at bounding box center [570, 285] width 834 height 935
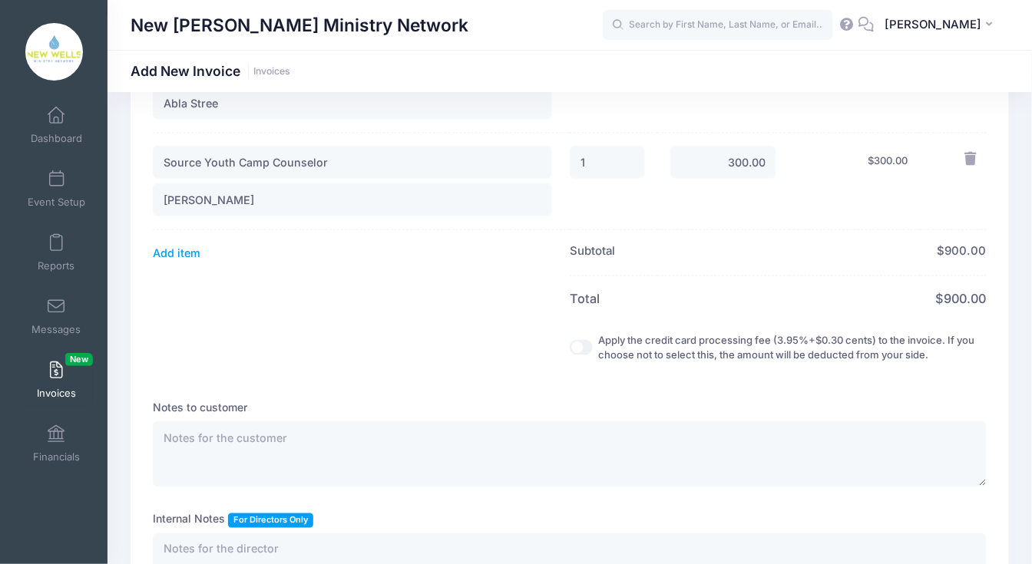
scroll to position [505, 0]
click at [382, 424] on textarea at bounding box center [570, 453] width 834 height 66
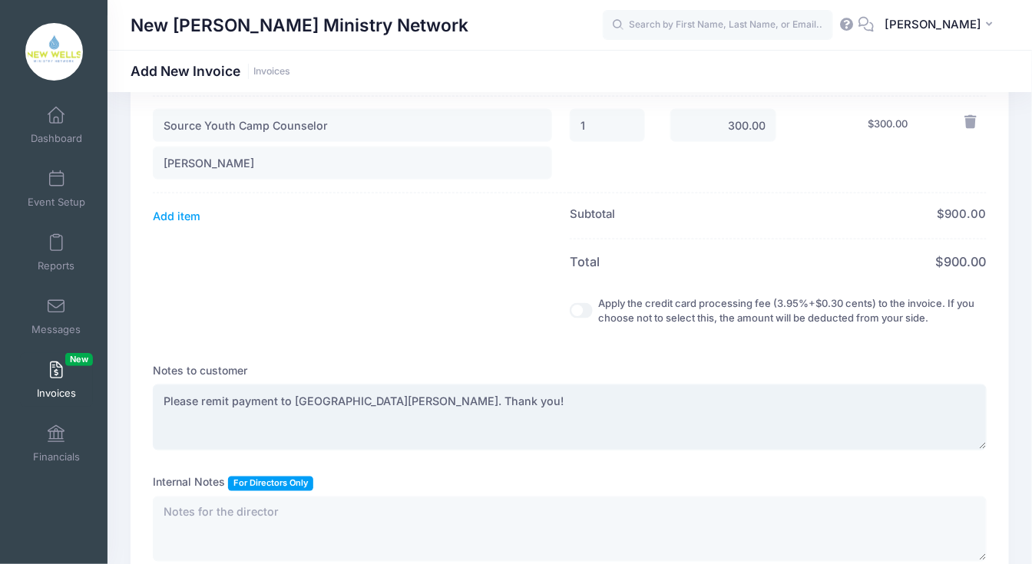
scroll to position [638, 0]
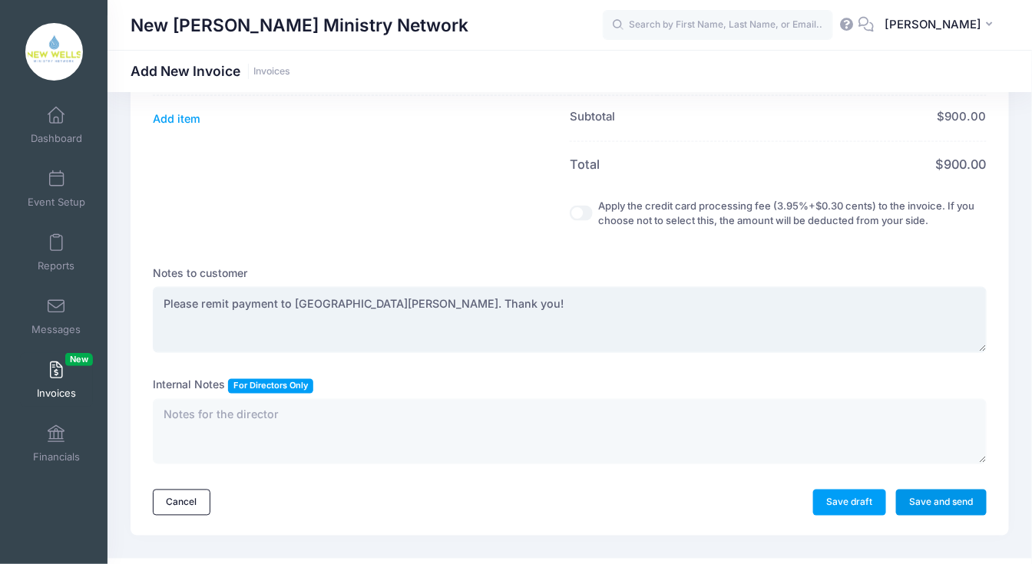
type textarea "Please remit payment to [GEOGRAPHIC_DATA][PERSON_NAME]. Thank you!"
click at [940, 490] on link "Save and send" at bounding box center [941, 503] width 91 height 26
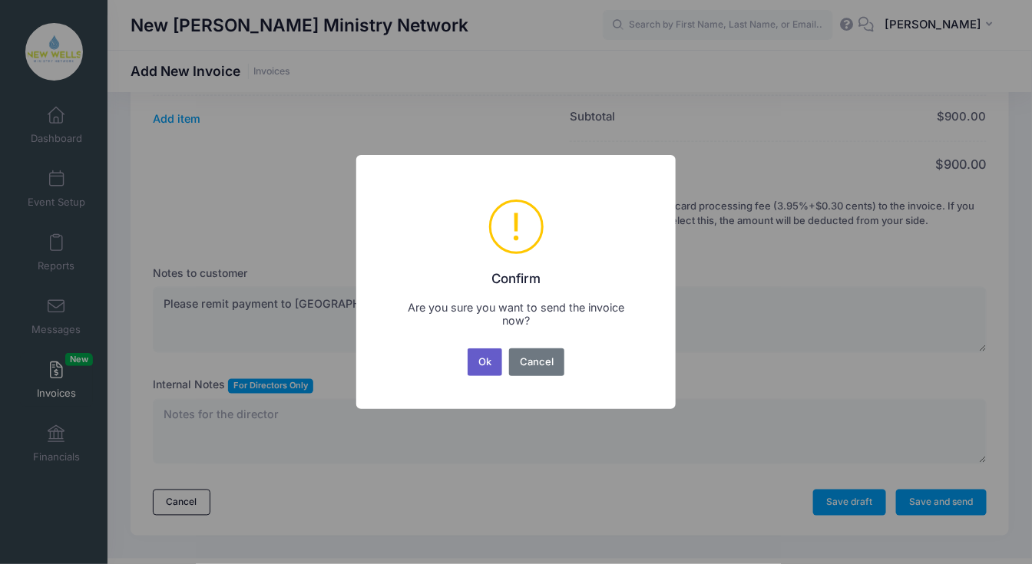
click at [494, 372] on button "Ok" at bounding box center [485, 363] width 35 height 28
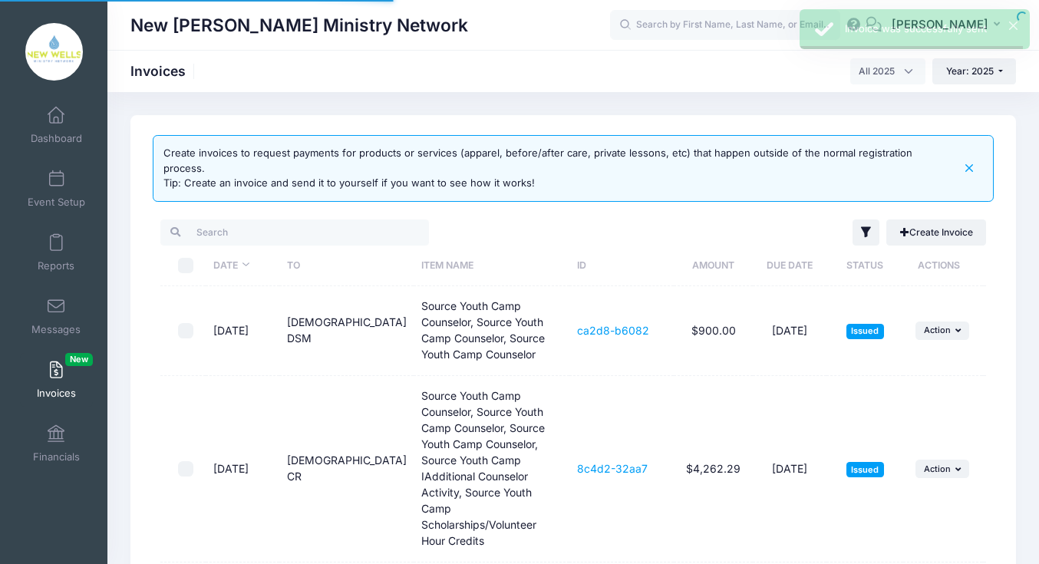
select select
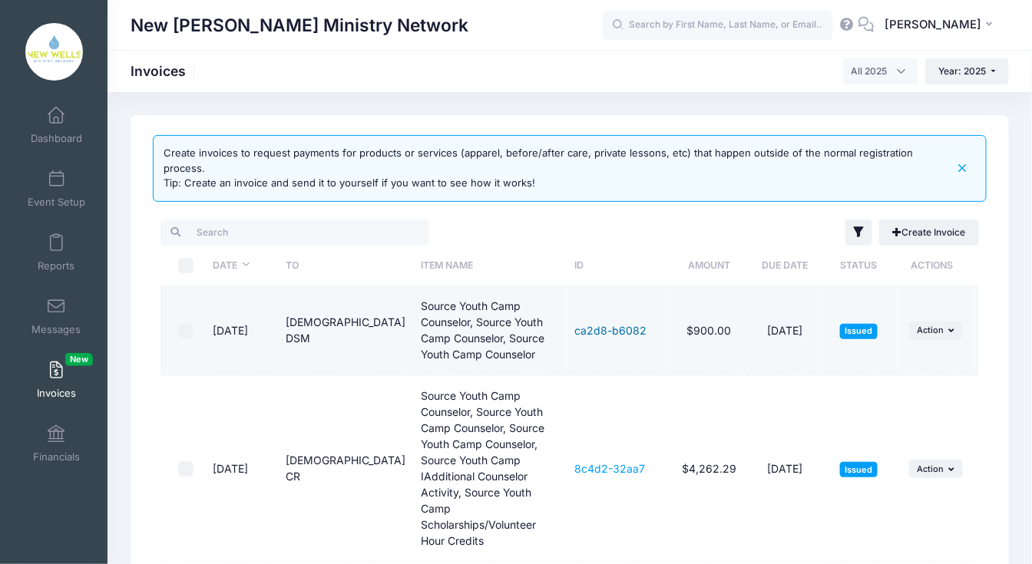
click at [587, 324] on link "ca2d8-b6082" at bounding box center [610, 330] width 72 height 13
click at [937, 325] on span "Action" at bounding box center [930, 330] width 27 height 11
click at [911, 408] on link "Cancel" at bounding box center [914, 407] width 81 height 29
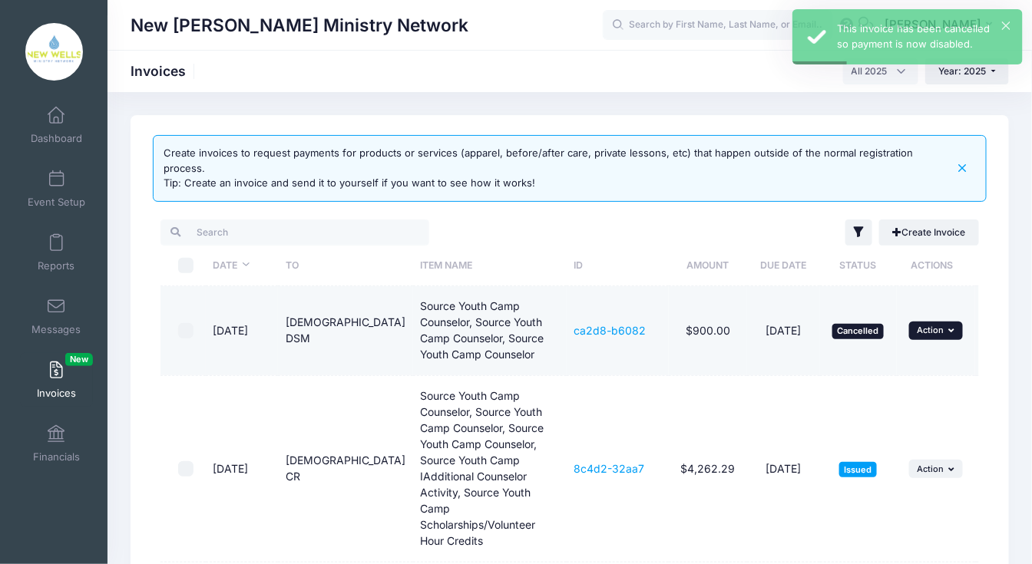
click at [926, 325] on span "Action" at bounding box center [930, 330] width 27 height 11
click at [914, 354] on link "View" at bounding box center [914, 348] width 81 height 29
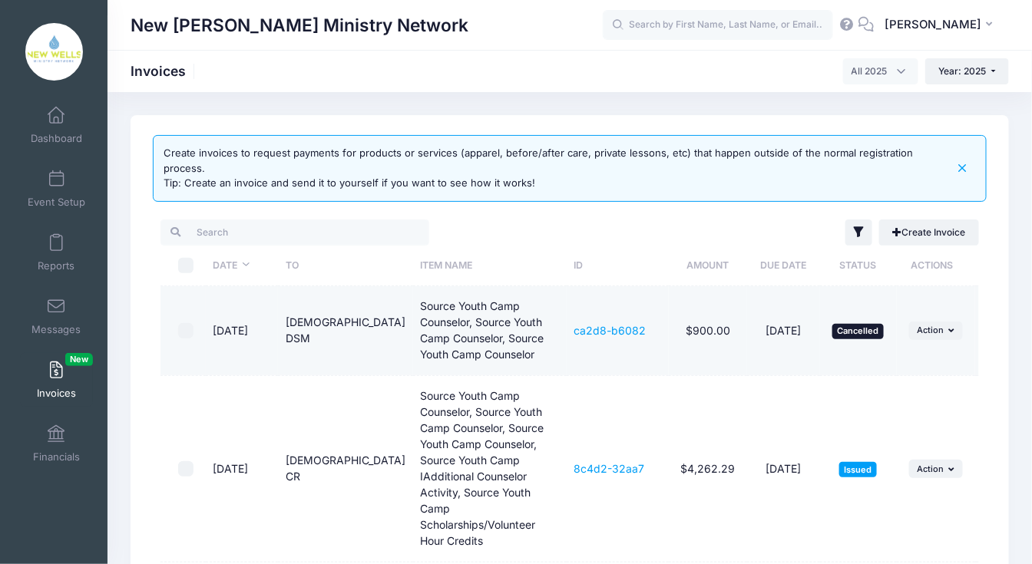
click at [185, 323] on input "checkbox" at bounding box center [185, 330] width 15 height 15
checkbox input "true"
click at [925, 322] on button "... Action" at bounding box center [936, 331] width 54 height 18
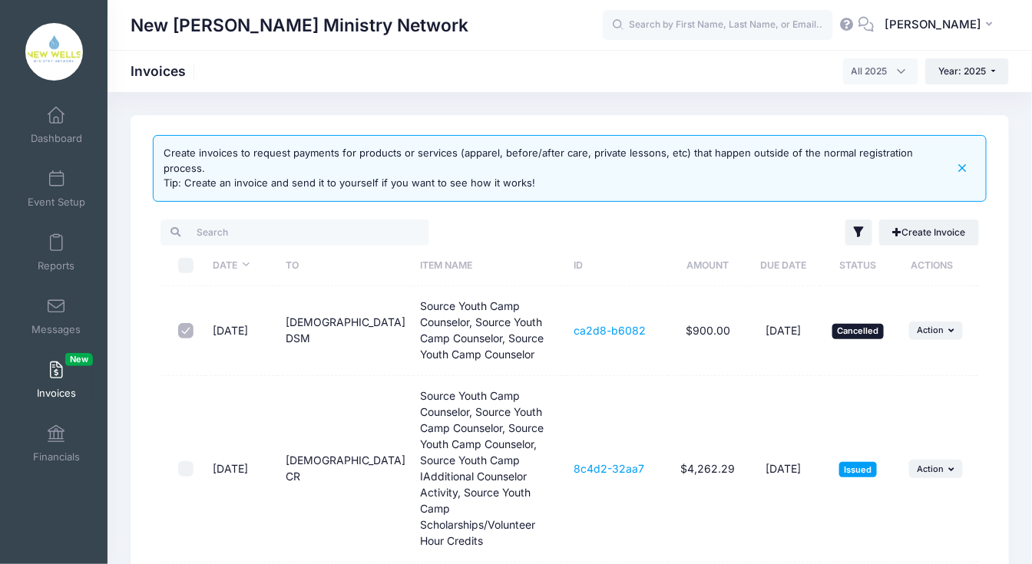
click at [965, 163] on icon "button" at bounding box center [962, 169] width 18 height 18
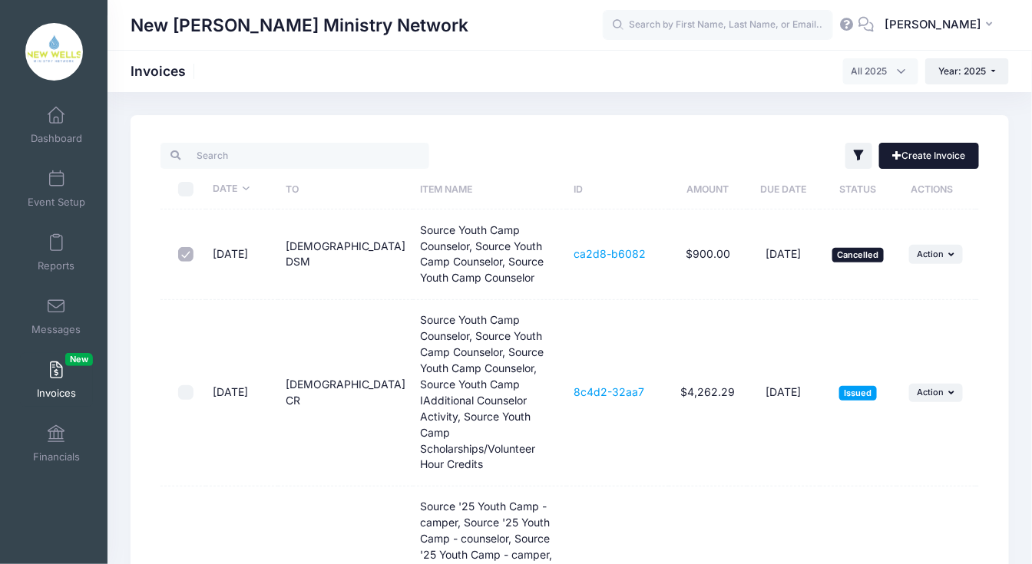
click at [916, 164] on link "Create Invoice" at bounding box center [929, 156] width 100 height 26
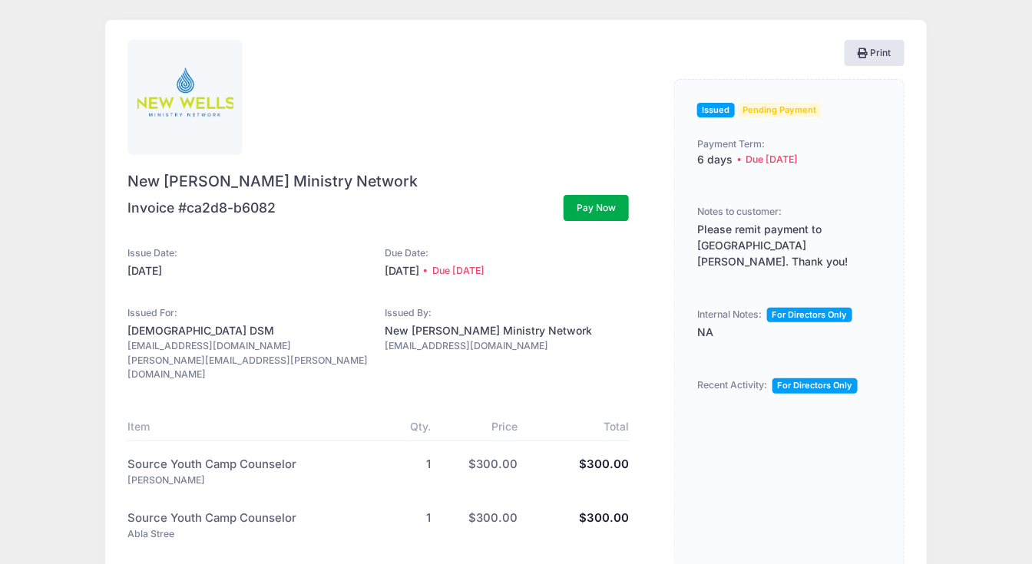
click at [785, 106] on span "Pending Payment" at bounding box center [780, 110] width 84 height 15
click at [702, 108] on span "Issued" at bounding box center [716, 110] width 38 height 15
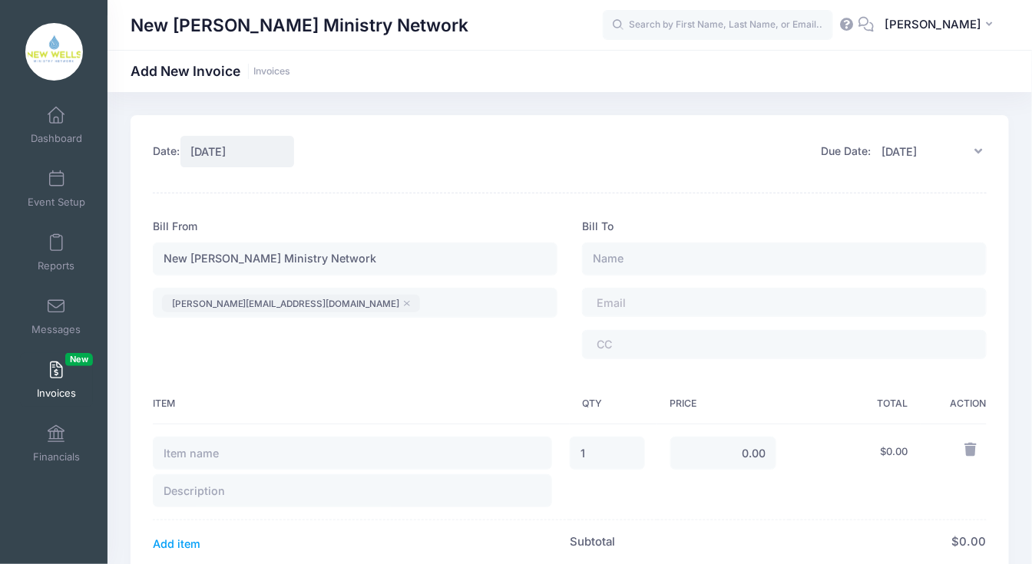
click at [317, 306] on tag "[PERSON_NAME][EMAIL_ADDRESS][DOMAIN_NAME]" at bounding box center [291, 303] width 255 height 15
click at [404, 302] on x "remove tag" at bounding box center [407, 304] width 6 height 6
click at [317, 302] on tags "​" at bounding box center [355, 302] width 405 height 29
click at [686, 253] on input "text" at bounding box center [784, 259] width 405 height 33
type input "[DEMOGRAPHIC_DATA] DSM"
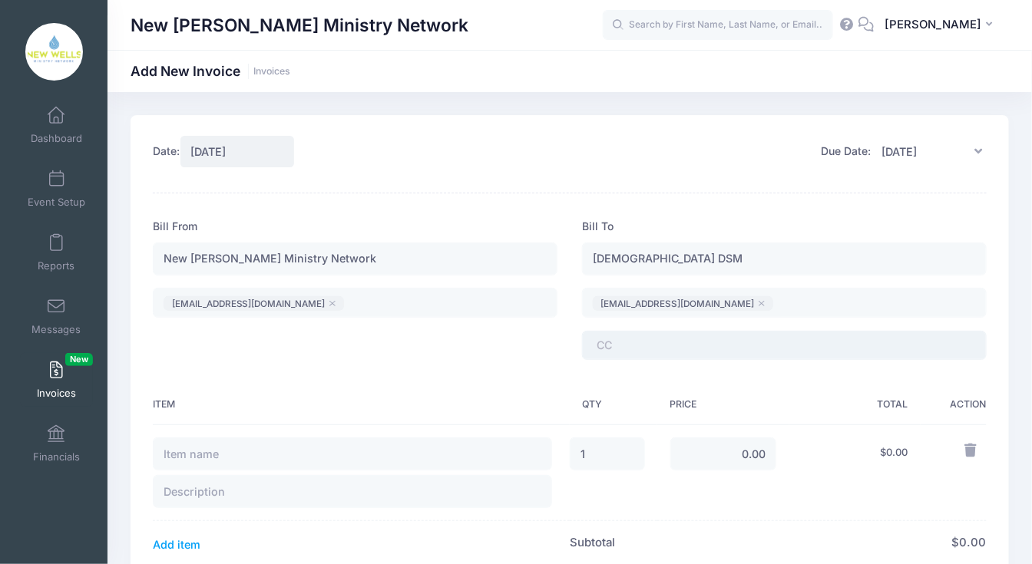
click at [683, 346] on tags "​" at bounding box center [784, 345] width 405 height 29
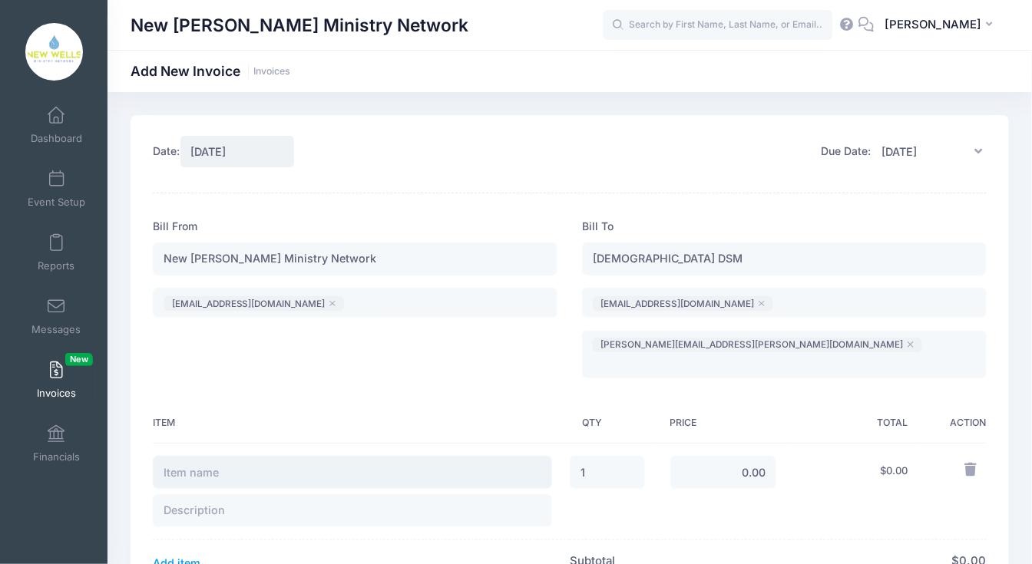
click at [295, 457] on input "text" at bounding box center [352, 472] width 399 height 33
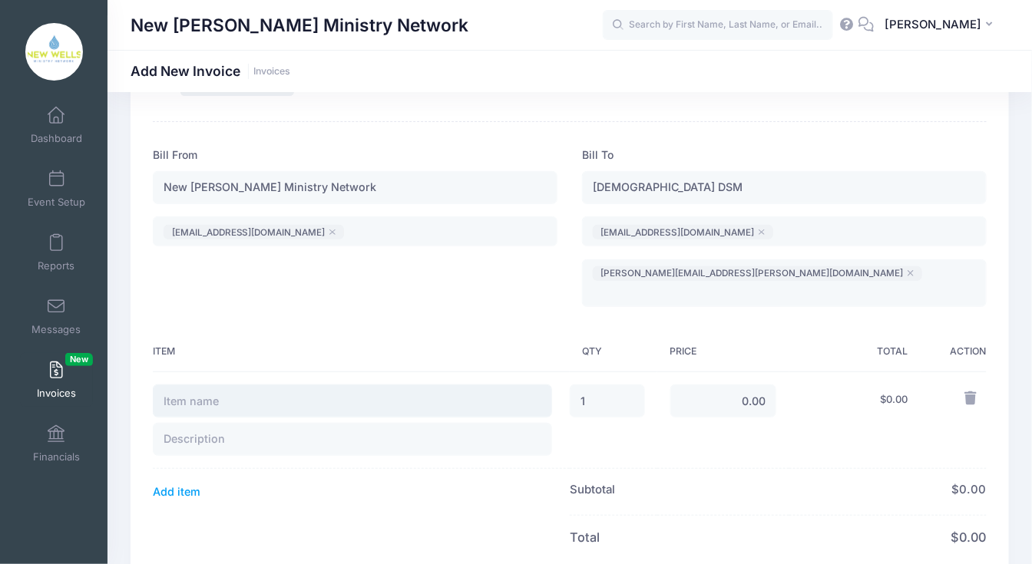
scroll to position [74, 0]
paste input "Source Youth Camp Counselor"
type input "Source Youth Camp Counselor"
click at [281, 420] on input "text" at bounding box center [352, 436] width 399 height 33
type input "K"
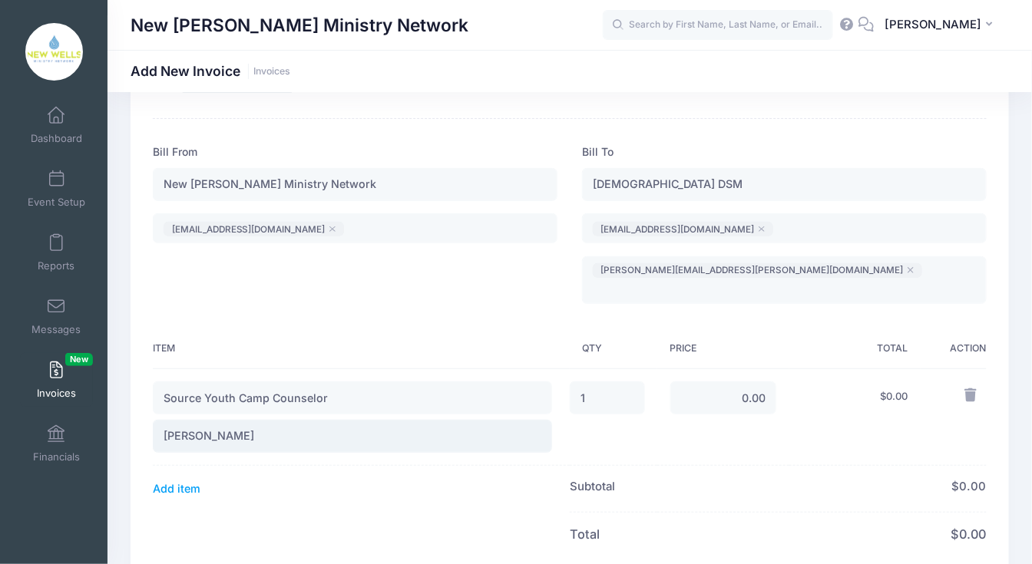
type input "[PERSON_NAME]"
type input "0"
click at [153, 478] on button "Add item" at bounding box center [177, 488] width 48 height 21
type input "300.00"
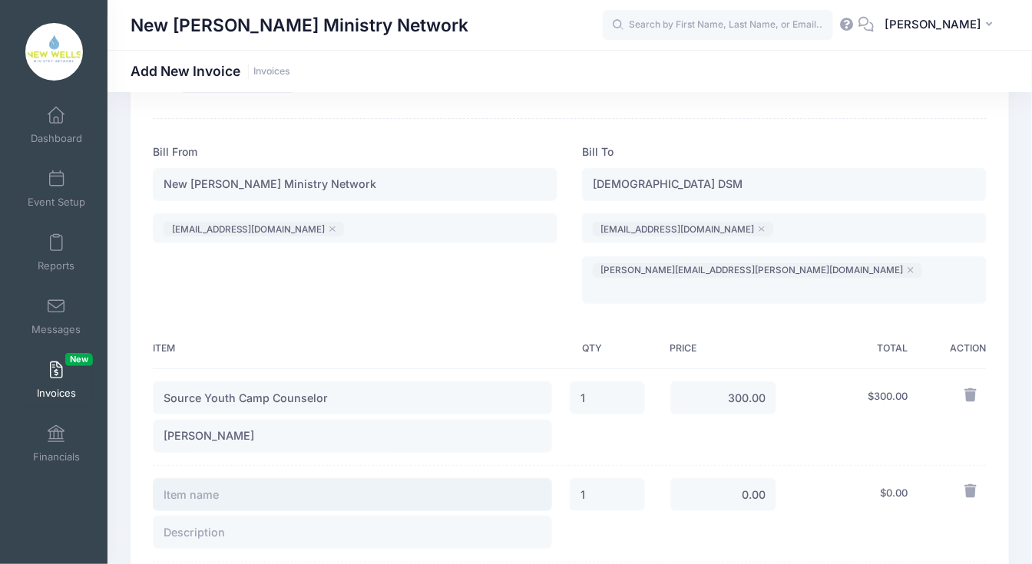
click at [264, 478] on input "text" at bounding box center [352, 494] width 399 height 33
paste input "Source Youth Camp Counselor"
type input "Source Youth Camp Counselor"
click at [249, 516] on input "text" at bounding box center [352, 532] width 399 height 33
type input "[PERSON_NAME]"
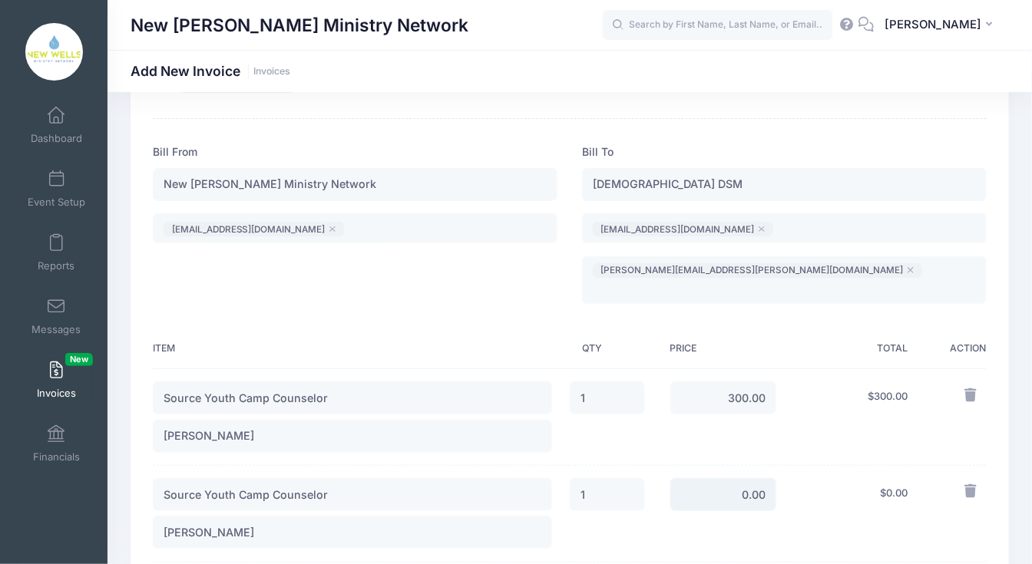
drag, startPoint x: 734, startPoint y: 474, endPoint x: 765, endPoint y: 468, distance: 32.1
click at [765, 478] on input "0.00" at bounding box center [723, 494] width 107 height 33
type input "300.00"
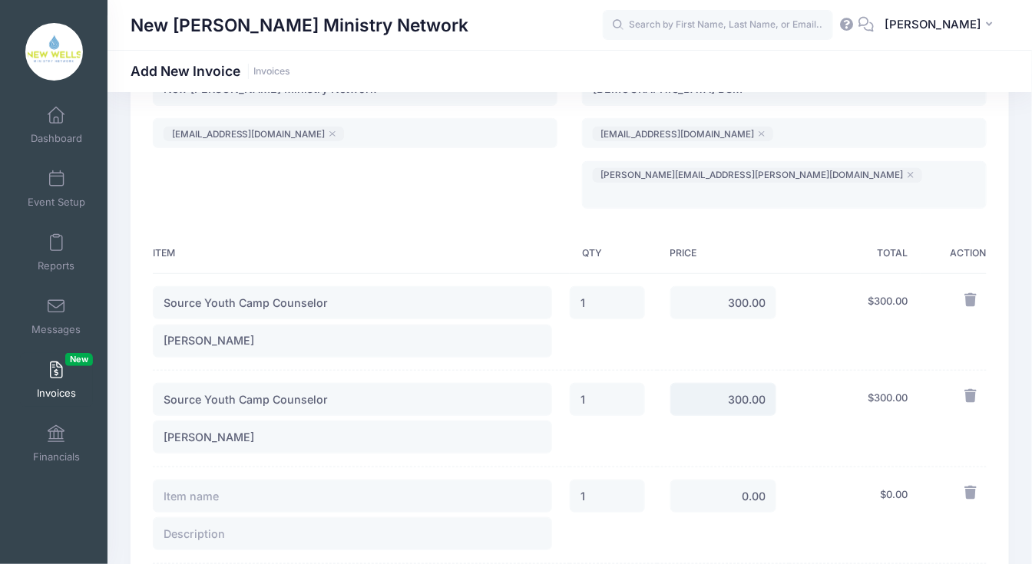
scroll to position [208, 0]
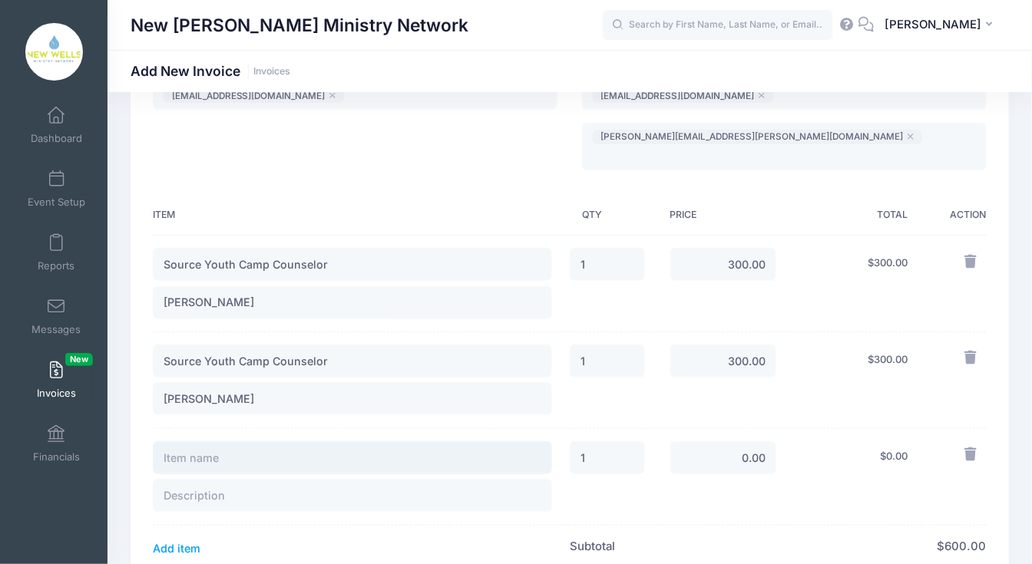
click at [522, 441] on input "text" at bounding box center [352, 457] width 399 height 33
type input "Abla Stree"
click at [725, 442] on input "0.00" at bounding box center [723, 457] width 107 height 33
type input "300.00"
click at [630, 468] on td "1" at bounding box center [614, 476] width 88 height 97
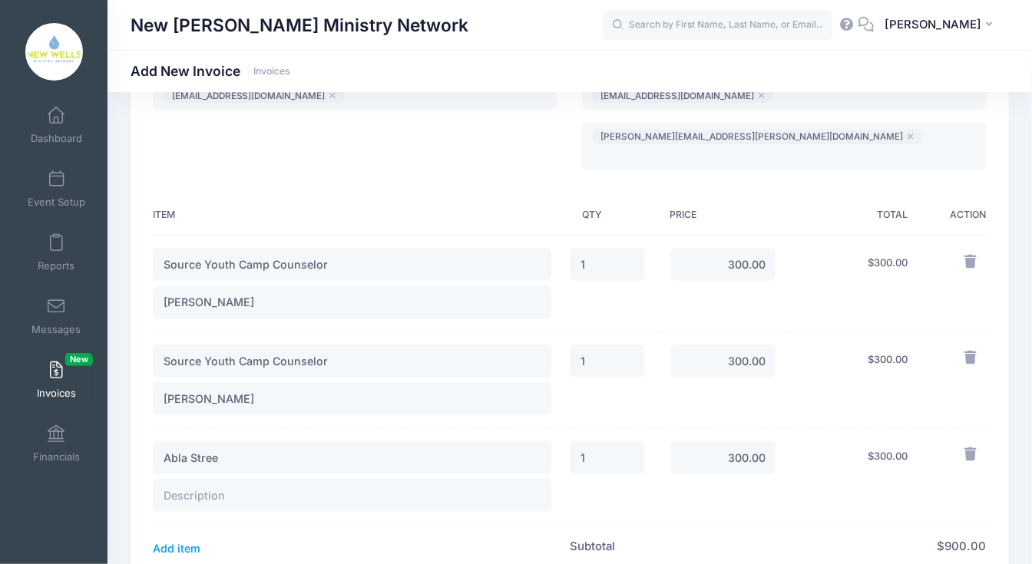
scroll to position [310, 0]
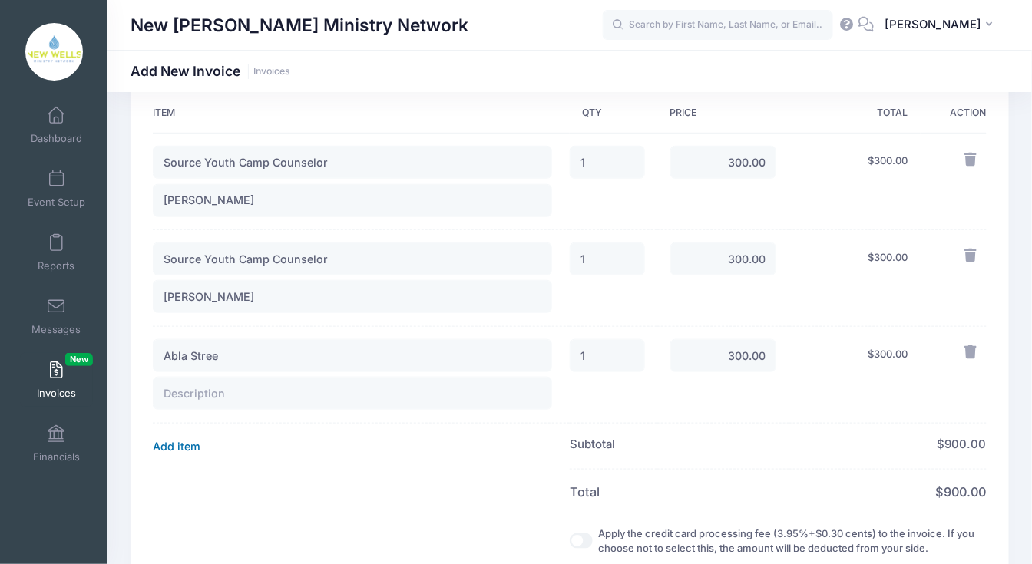
click at [166, 436] on button "Add item" at bounding box center [177, 446] width 48 height 21
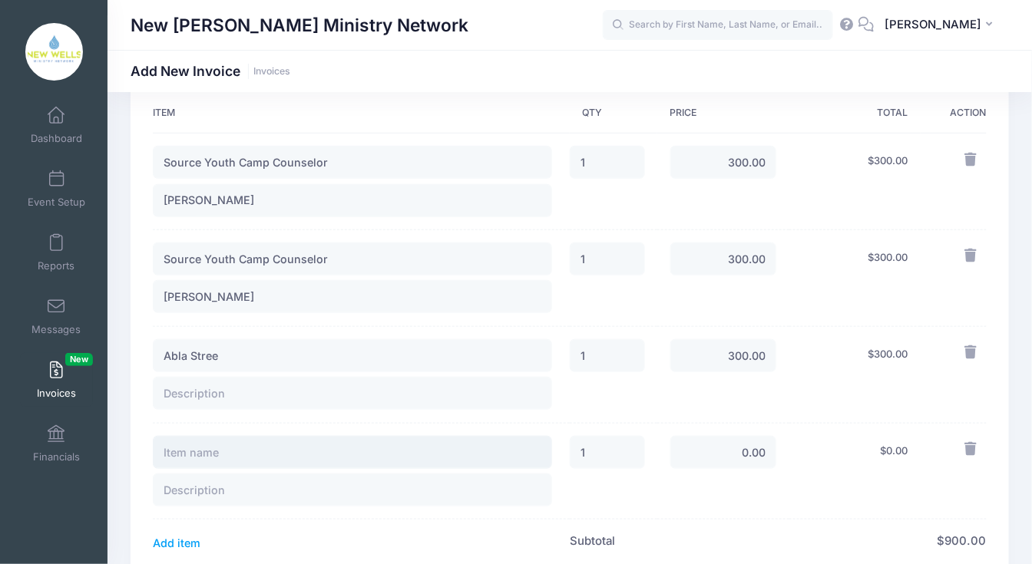
click at [186, 436] on input "text" at bounding box center [352, 452] width 399 height 33
type input "Scholarship/Volunteer Hours Credit"
click at [230, 474] on input "text" at bounding box center [352, 490] width 399 height 33
drag, startPoint x: 729, startPoint y: 425, endPoint x: 774, endPoint y: 433, distance: 45.2
click at [774, 436] on input "0.00" at bounding box center [723, 452] width 107 height 33
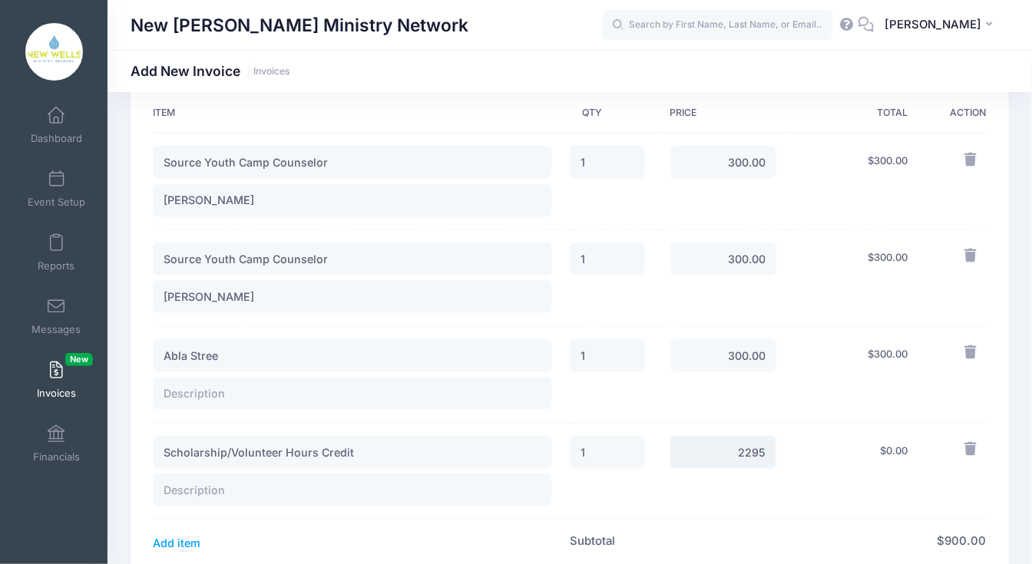
click at [153, 533] on button "Add item" at bounding box center [177, 543] width 48 height 21
type input "2,295.00"
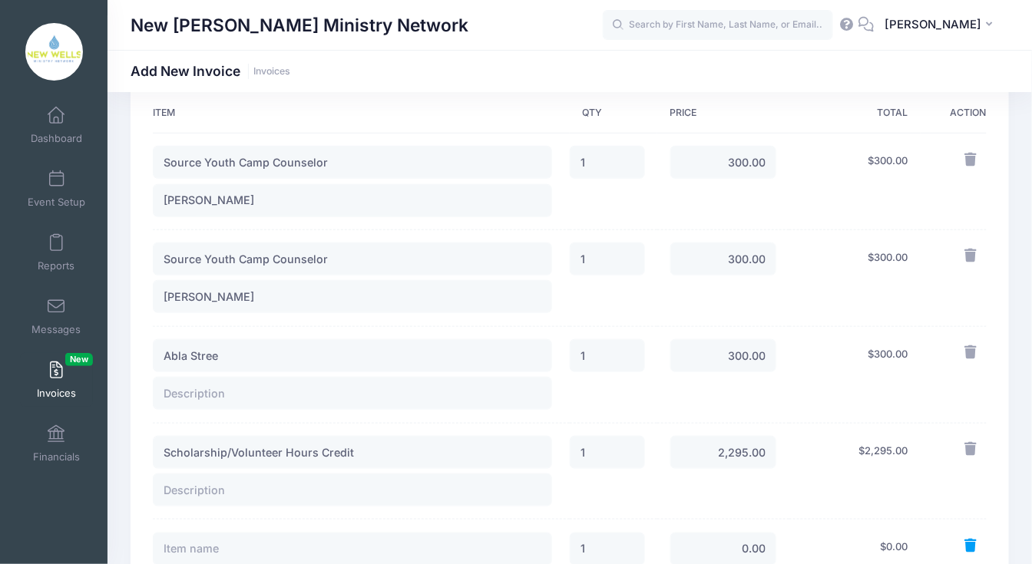
click at [974, 539] on icon "button" at bounding box center [973, 546] width 17 height 14
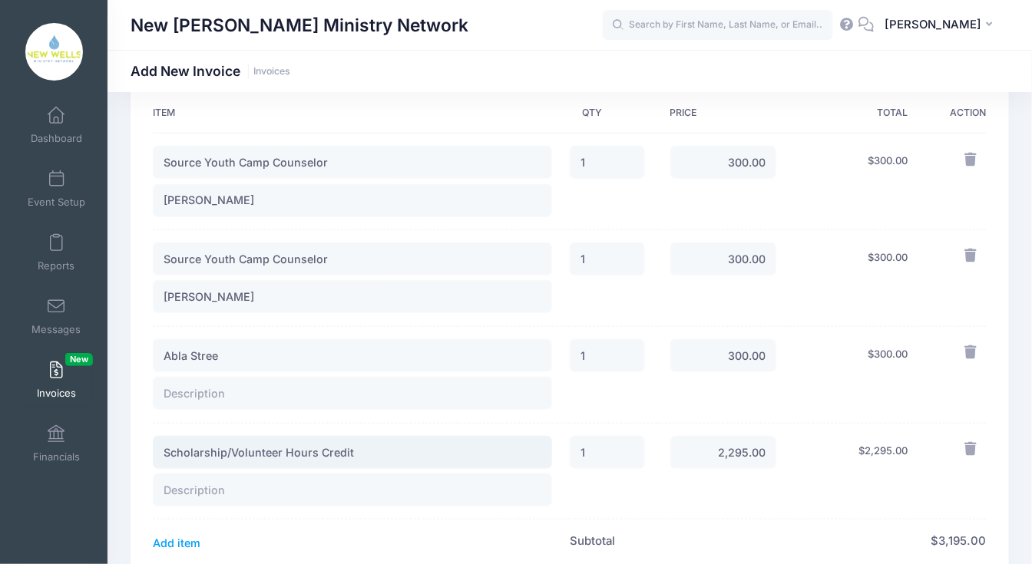
click at [225, 436] on input "Scholarship/Volunteer Hours Credit" at bounding box center [352, 452] width 399 height 33
type input "Scholarship/Volunteer Hours Credit"
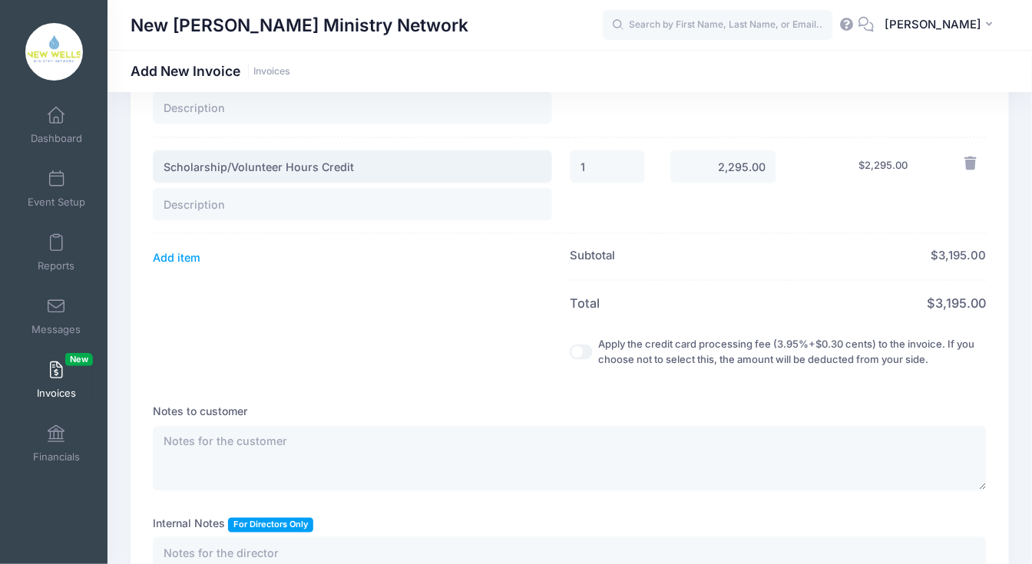
scroll to position [733, 0]
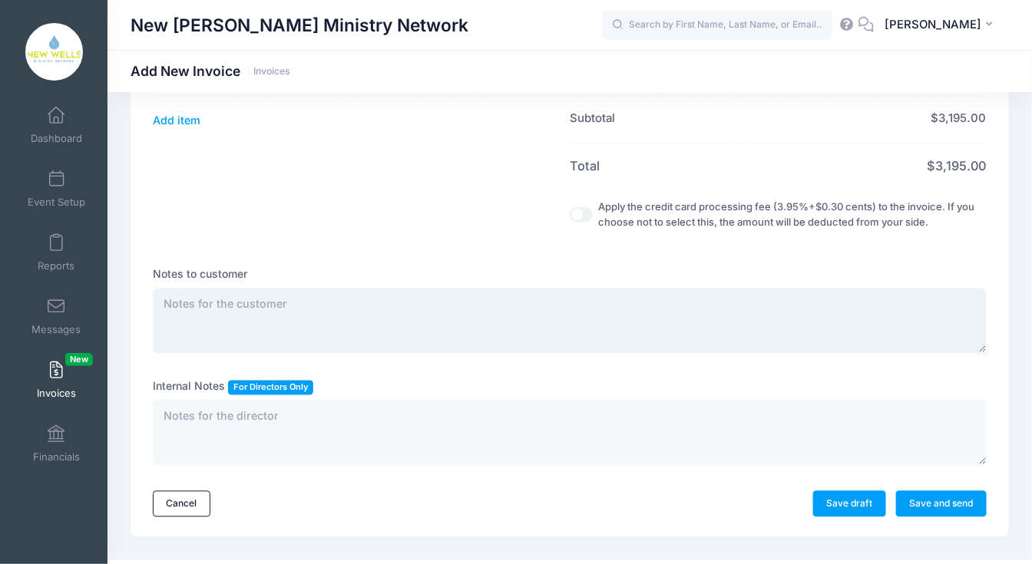
click at [249, 289] on textarea at bounding box center [570, 322] width 834 height 66
type textarea "{"
type textarea "Please remit payment to [GEOGRAPHIC_DATA][PERSON_NAME]. Thank you!"
click at [936, 491] on link "Save and send" at bounding box center [941, 504] width 91 height 26
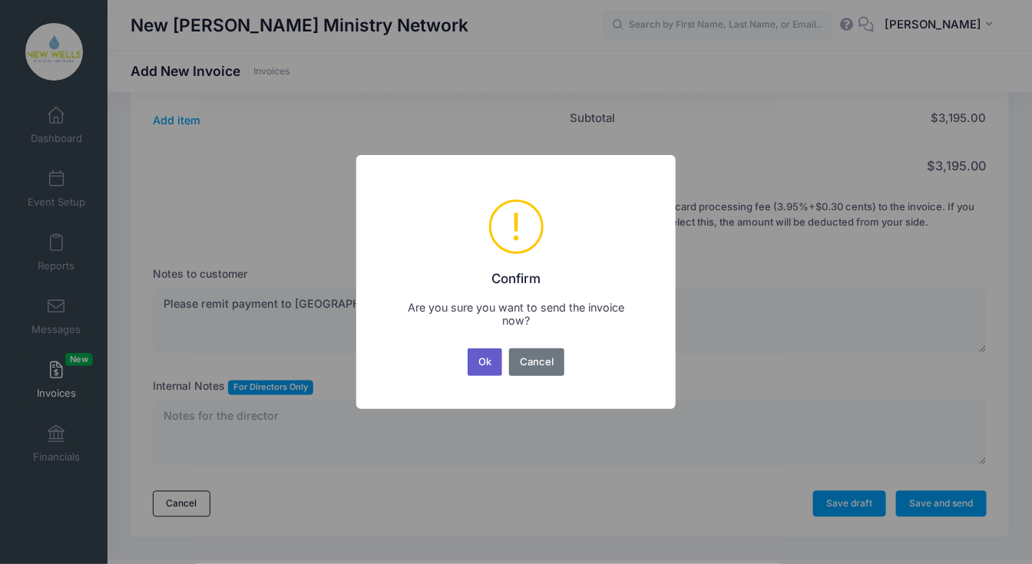
click at [494, 370] on button "Ok" at bounding box center [485, 363] width 35 height 28
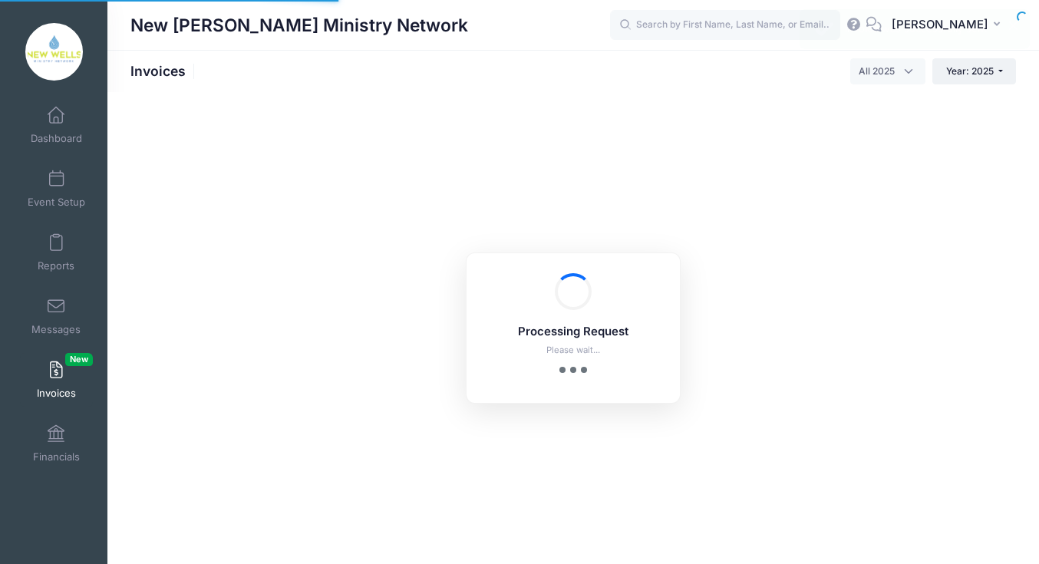
select select
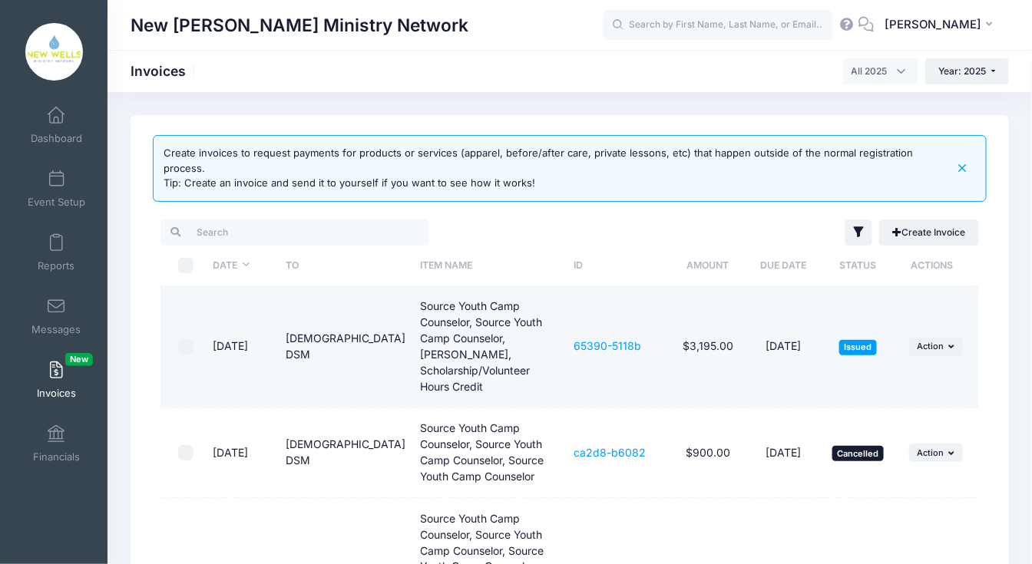
click at [778, 324] on td "[DATE]" at bounding box center [783, 347] width 72 height 122
click at [917, 341] on span "Action" at bounding box center [930, 346] width 27 height 11
click at [917, 365] on link "View" at bounding box center [914, 364] width 81 height 29
